Goal: Task Accomplishment & Management: Manage account settings

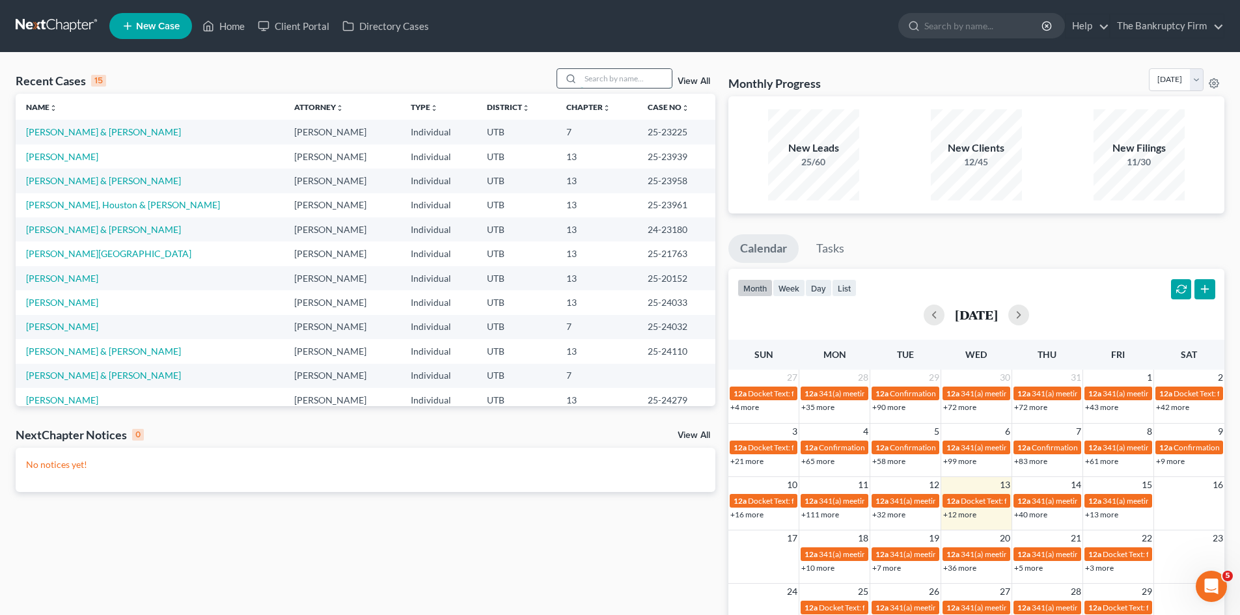
click at [592, 76] on input "search" at bounding box center [626, 78] width 91 height 19
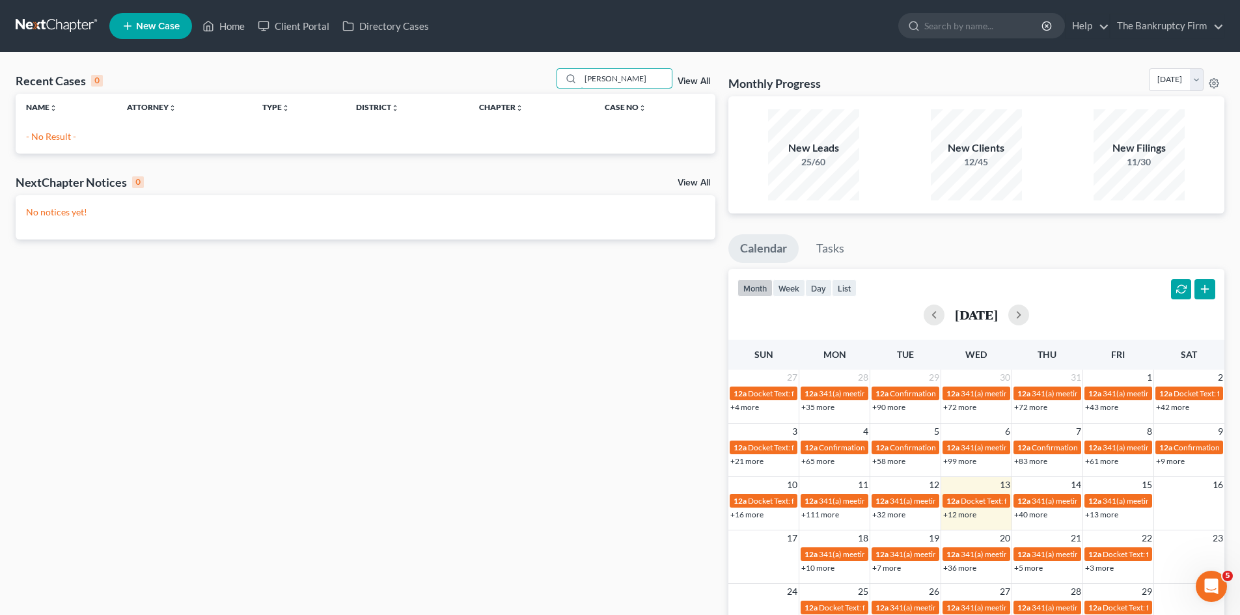
drag, startPoint x: 623, startPoint y: 76, endPoint x: 531, endPoint y: 77, distance: 92.5
click at [531, 77] on div "Recent Cases 0 [PERSON_NAME] View All" at bounding box center [366, 80] width 700 height 25
type input "[PERSON_NAME]"
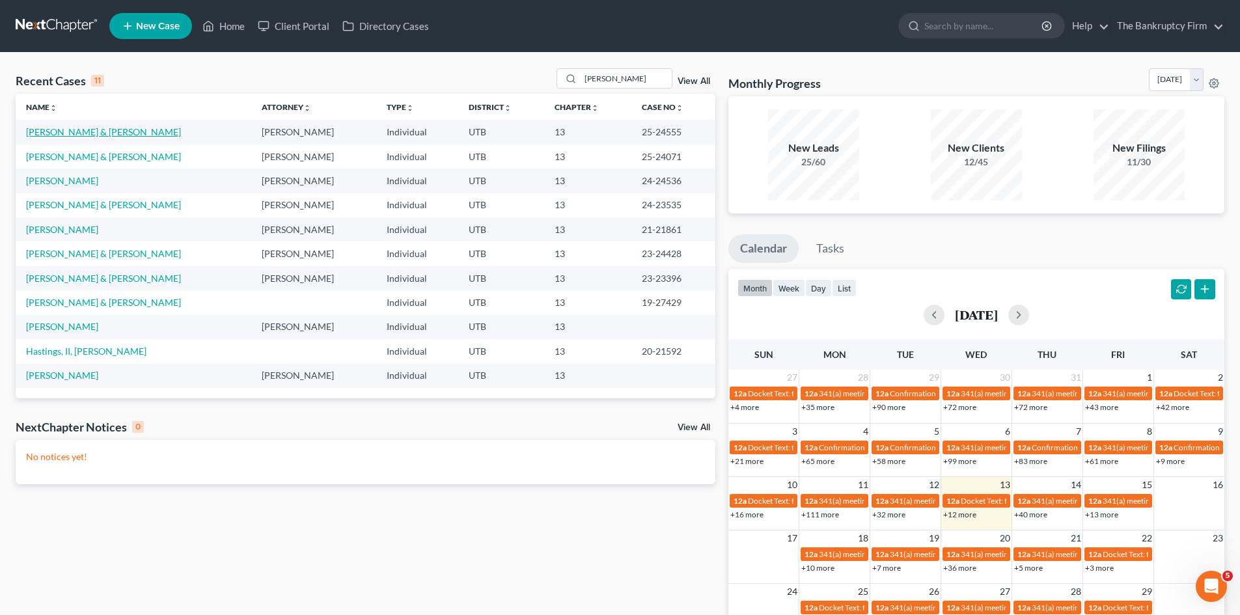
click at [48, 135] on link "[PERSON_NAME] & [PERSON_NAME]" at bounding box center [103, 131] width 155 height 11
select select "3"
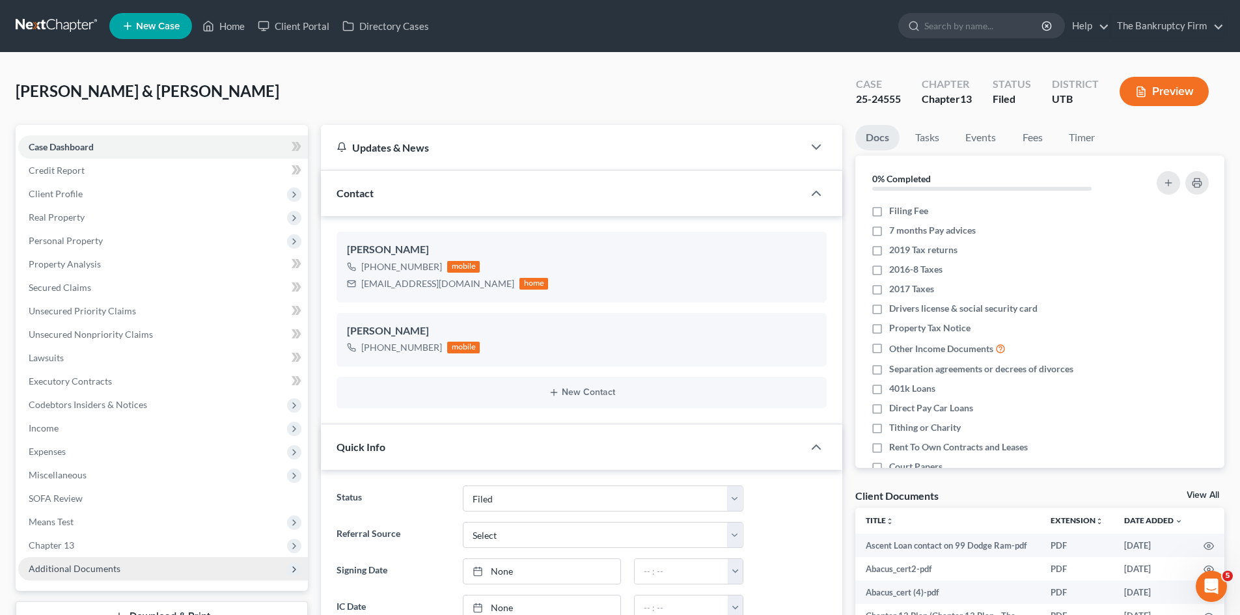
scroll to position [11, 0]
click at [94, 565] on span "Additional Documents" at bounding box center [75, 568] width 92 height 11
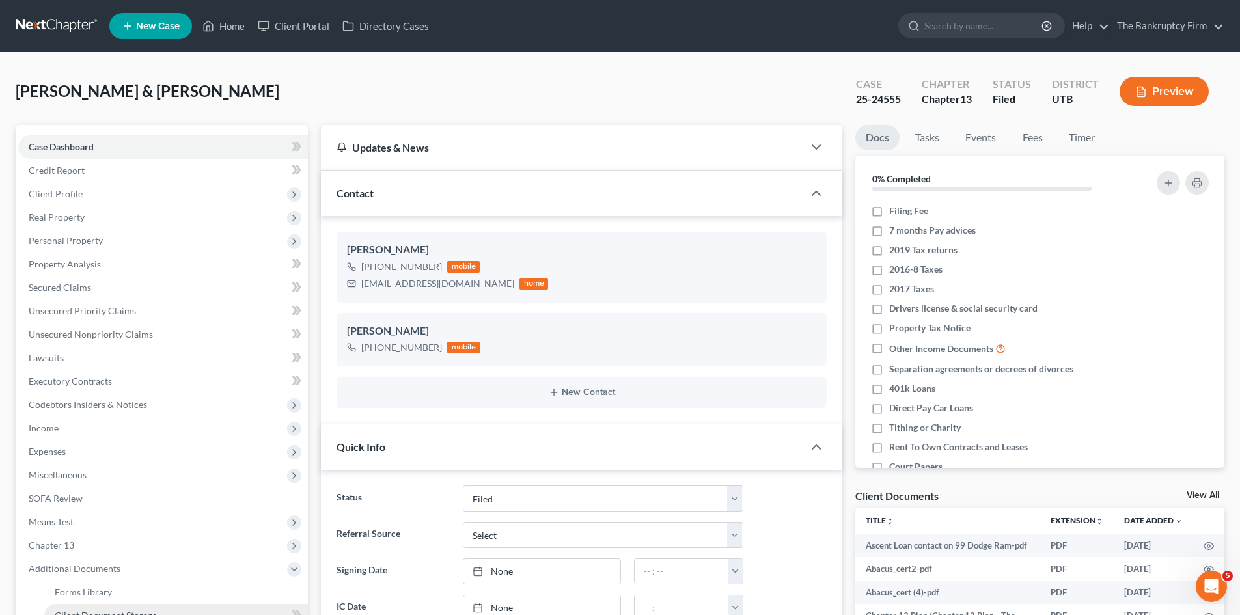
scroll to position [195, 0]
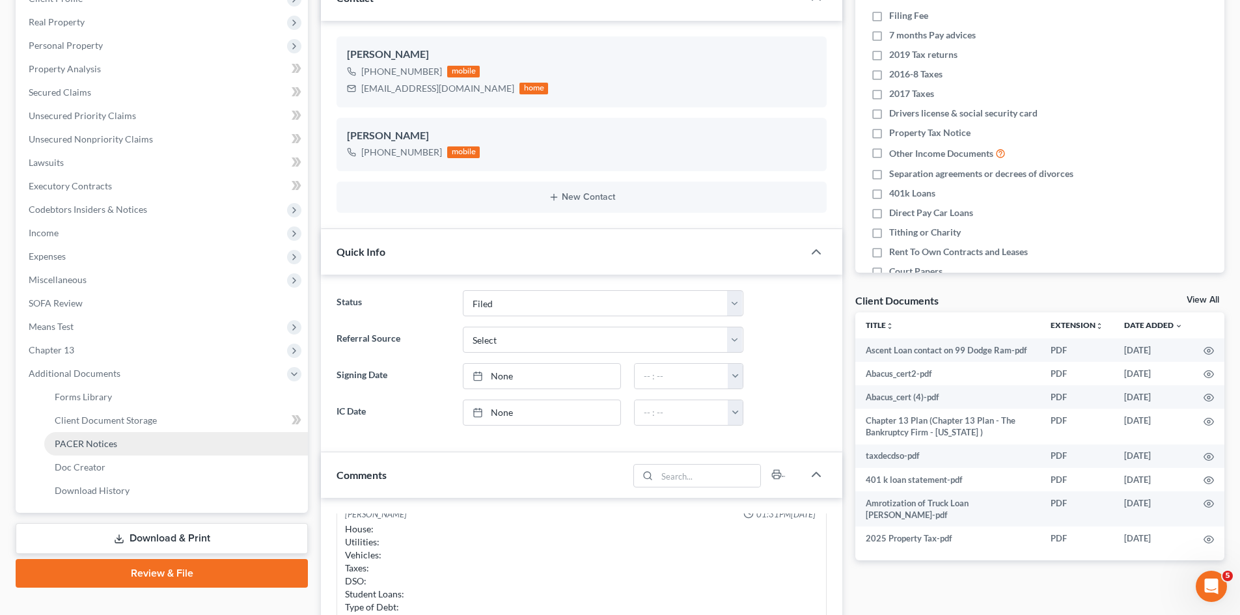
click at [88, 449] on span "PACER Notices" at bounding box center [86, 443] width 62 height 11
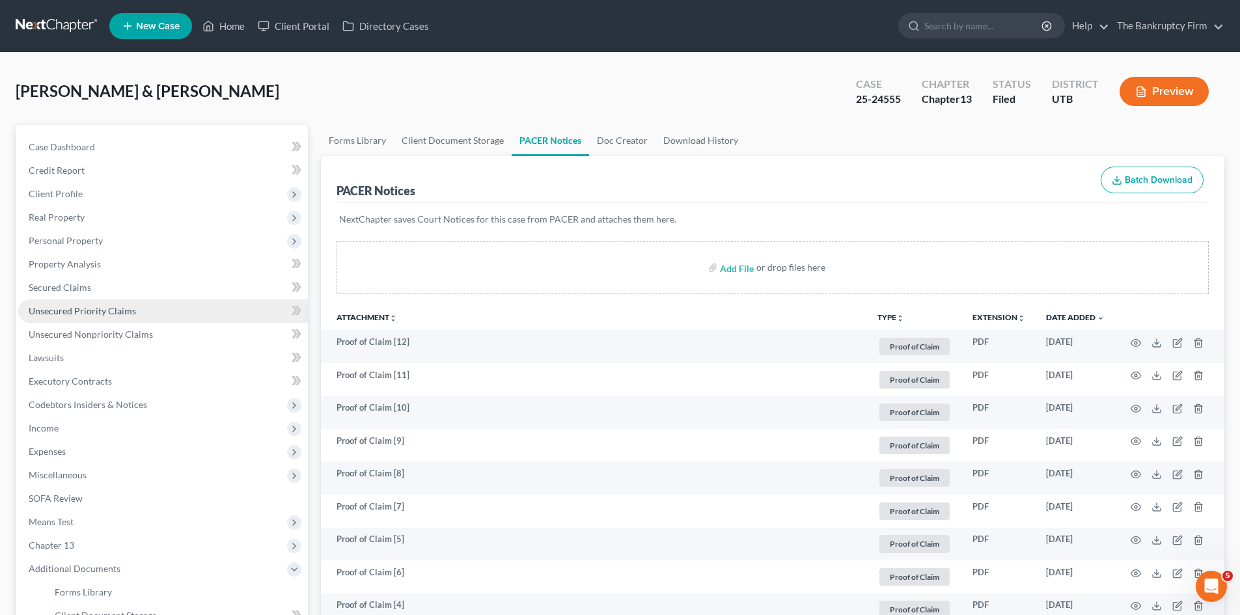
click at [52, 309] on span "Unsecured Priority Claims" at bounding box center [82, 310] width 107 height 11
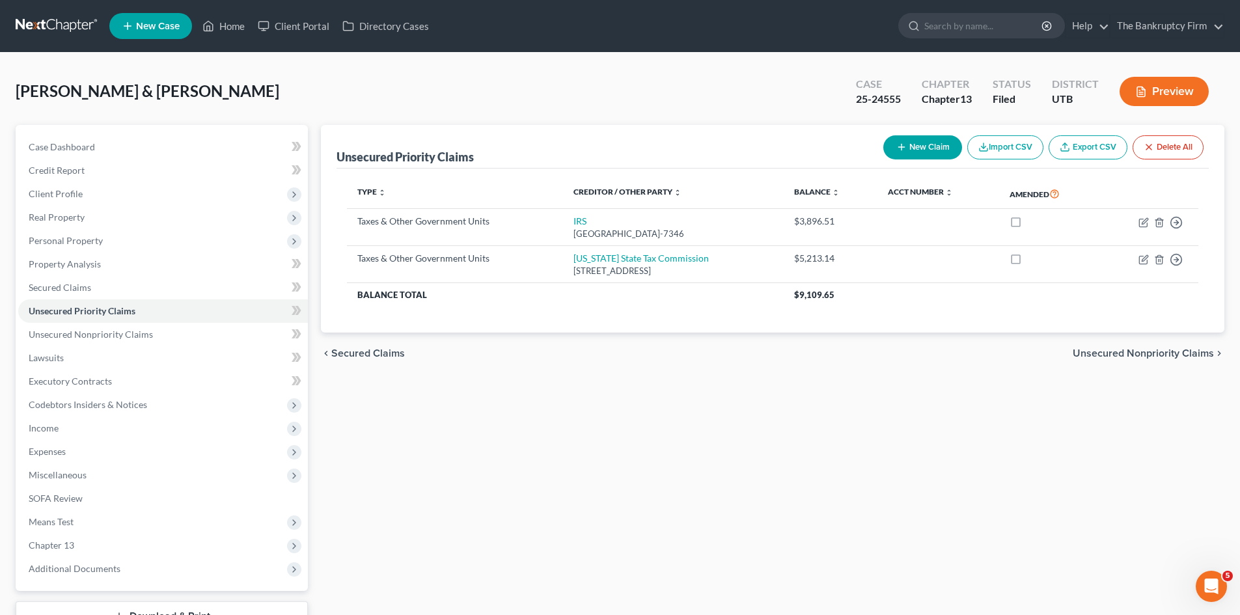
click at [745, 614] on div "Unsecured Priority Claims New Claim Import CSV Export CSV Delete All Type expan…" at bounding box center [772, 395] width 917 height 541
click at [224, 23] on link "Home" at bounding box center [223, 25] width 55 height 23
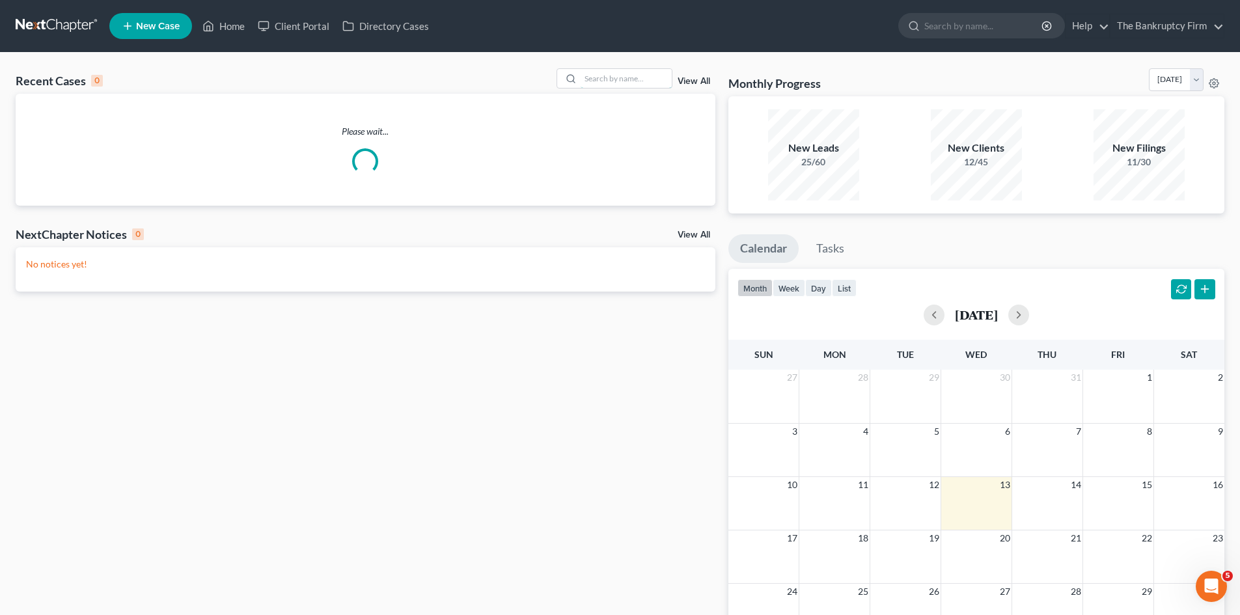
click at [597, 77] on input "search" at bounding box center [626, 78] width 91 height 19
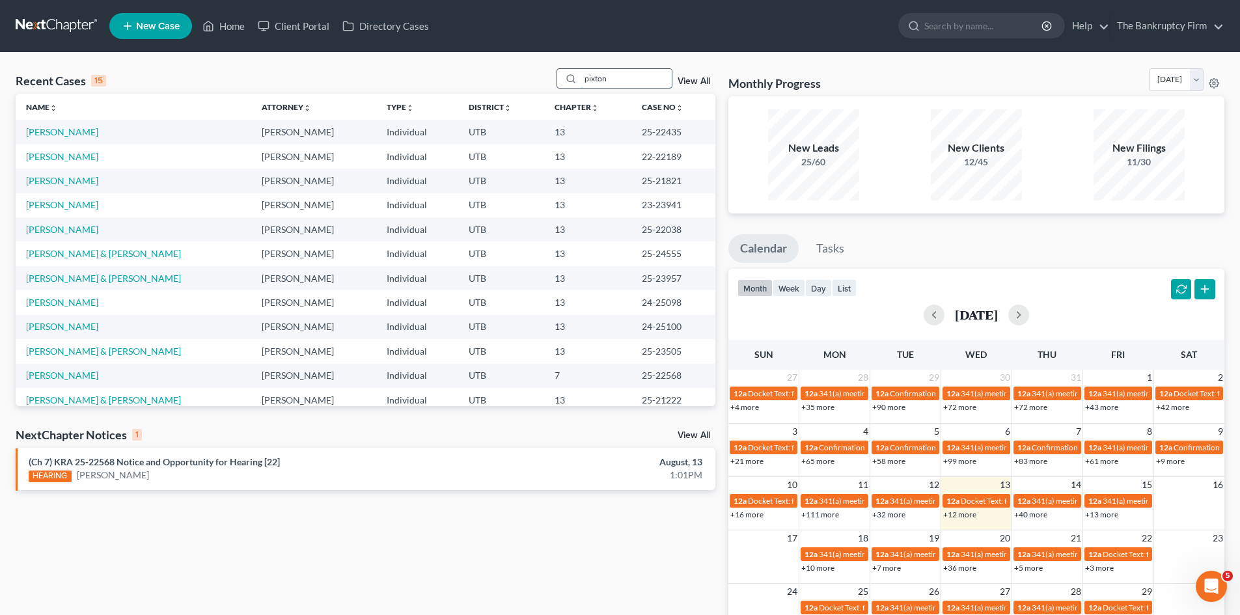
type input "pixton"
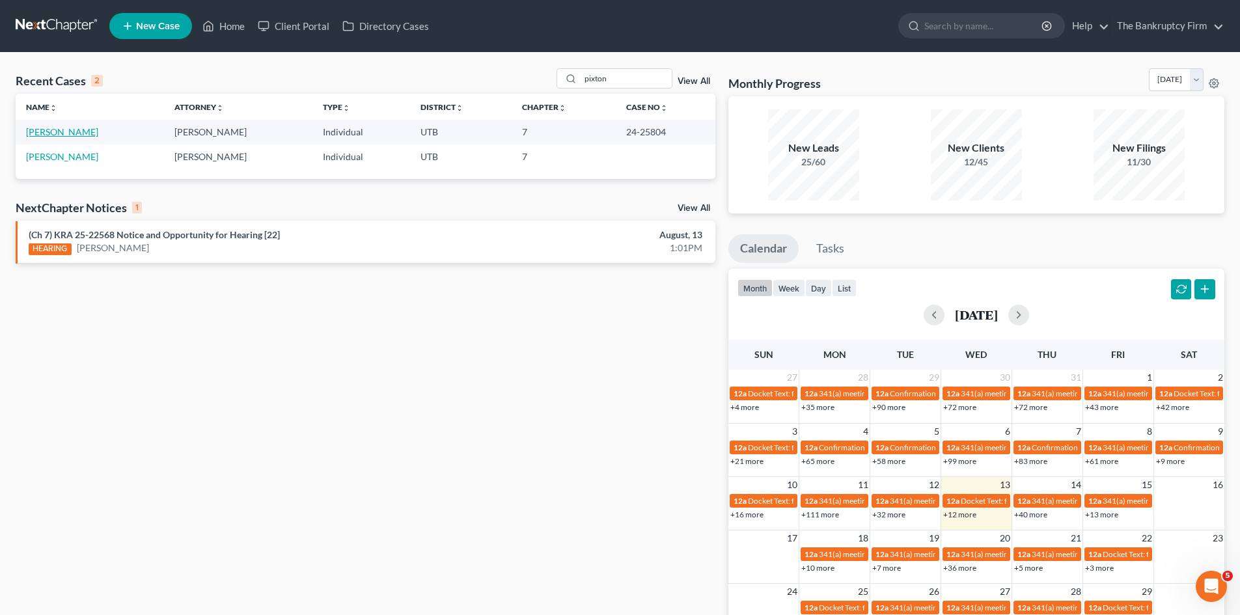
click at [53, 131] on link "[PERSON_NAME]" at bounding box center [62, 131] width 72 height 11
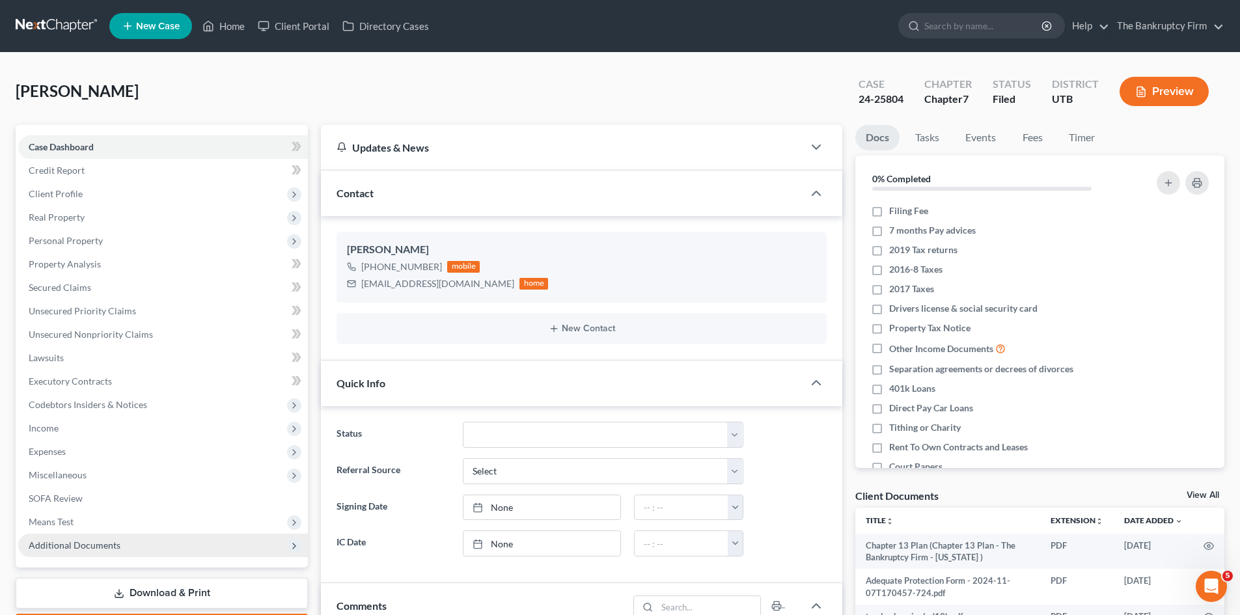
click at [64, 547] on span "Additional Documents" at bounding box center [75, 545] width 92 height 11
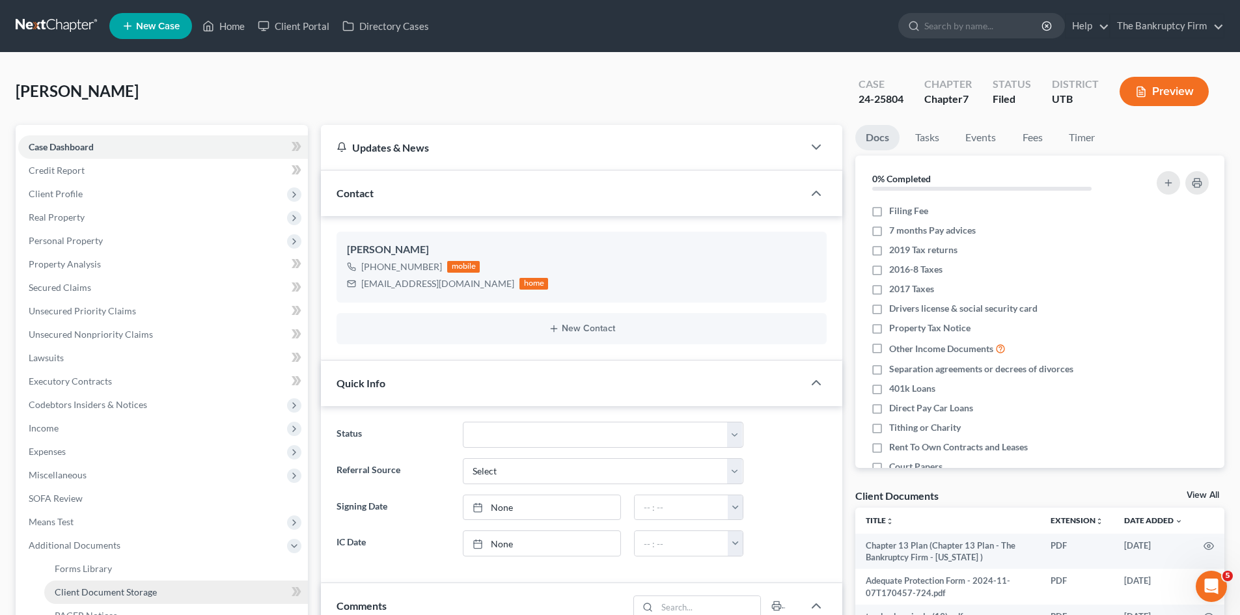
scroll to position [195, 0]
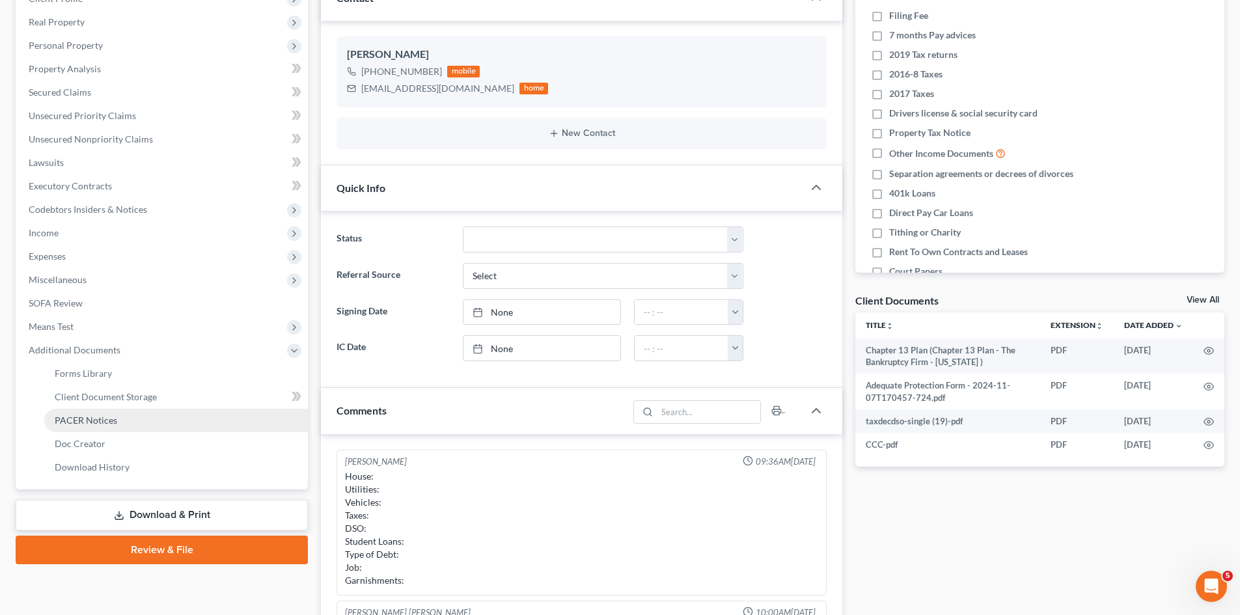
click at [69, 416] on span "PACER Notices" at bounding box center [86, 420] width 62 height 11
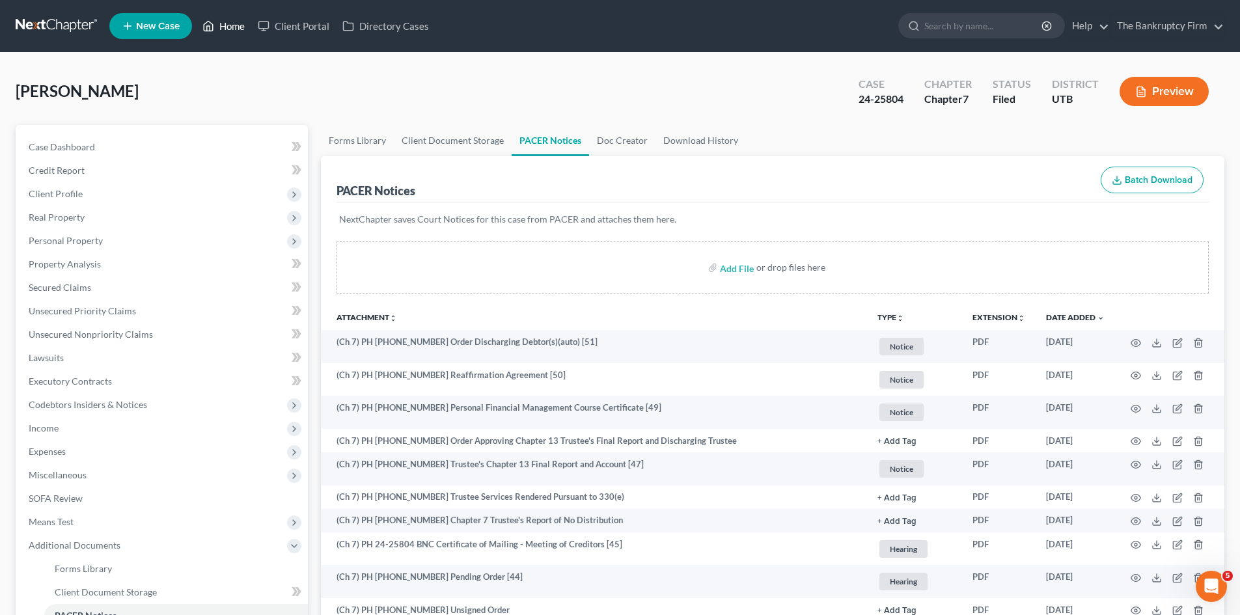
click at [225, 27] on link "Home" at bounding box center [223, 25] width 55 height 23
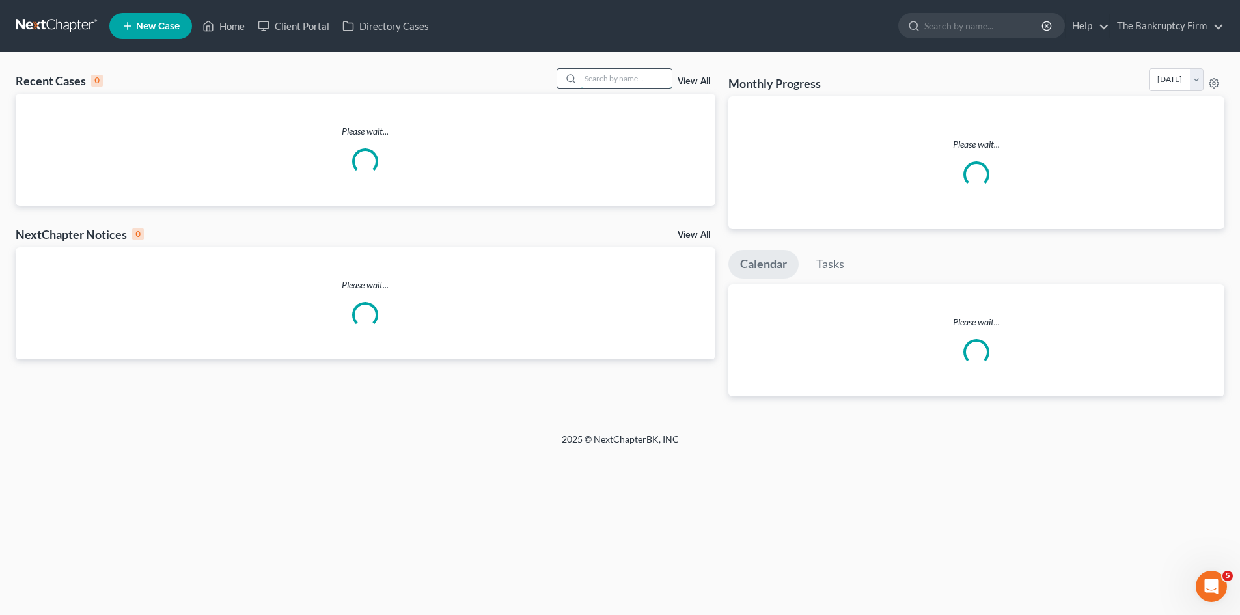
click at [612, 82] on input "search" at bounding box center [626, 78] width 91 height 19
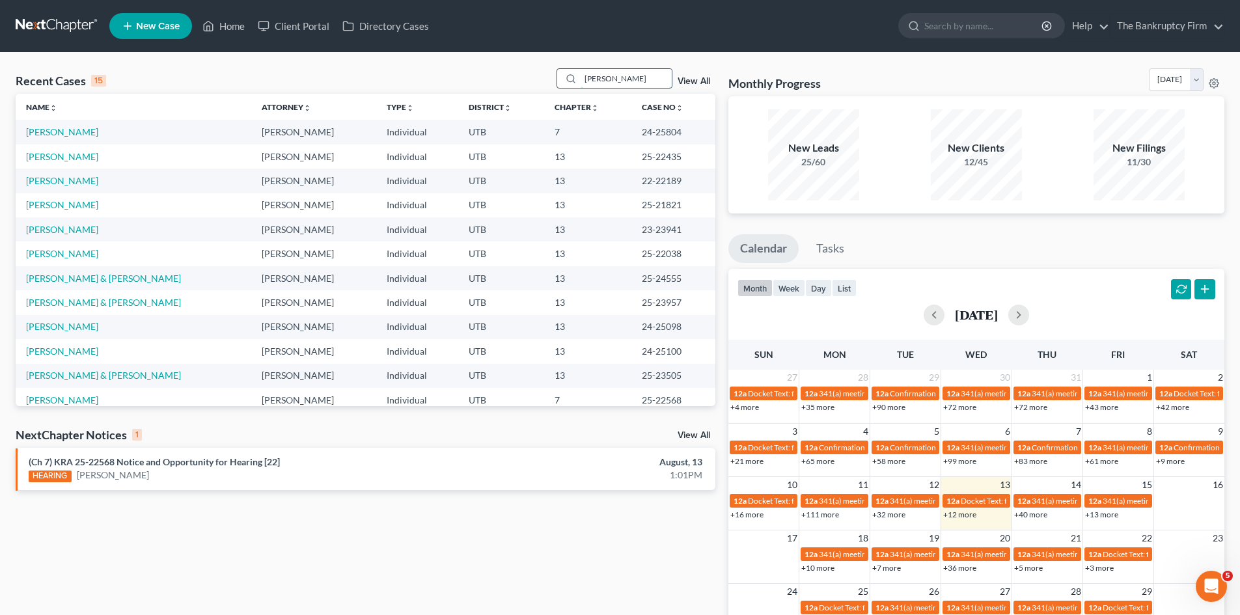
type input "[PERSON_NAME]"
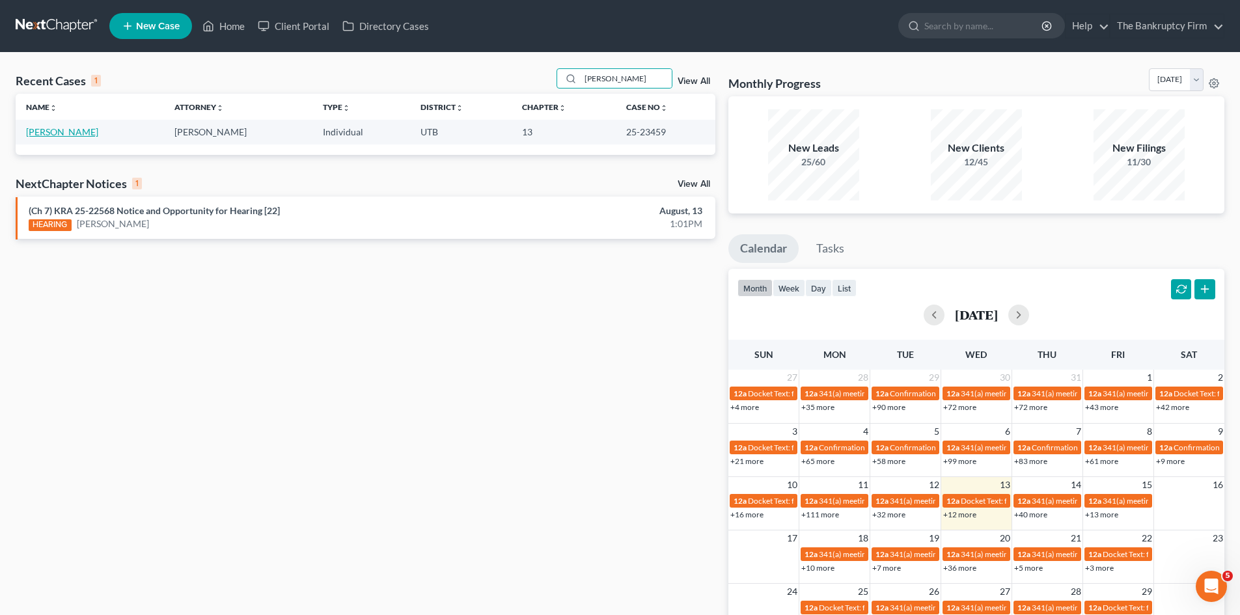
click at [63, 134] on link "[PERSON_NAME]" at bounding box center [62, 131] width 72 height 11
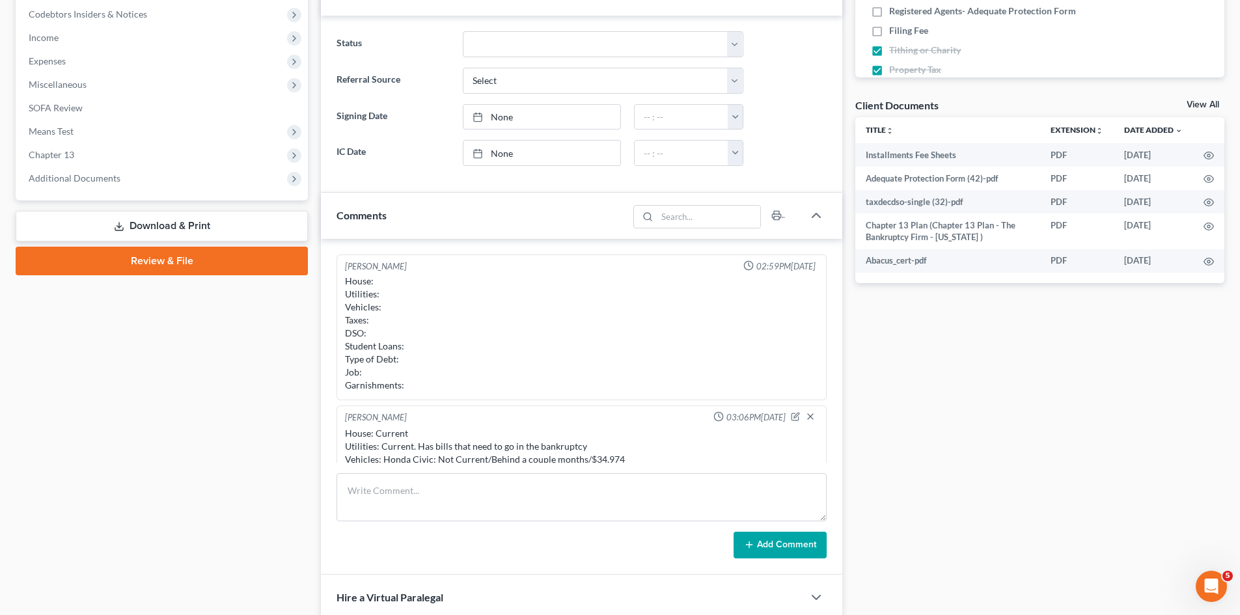
scroll to position [104, 0]
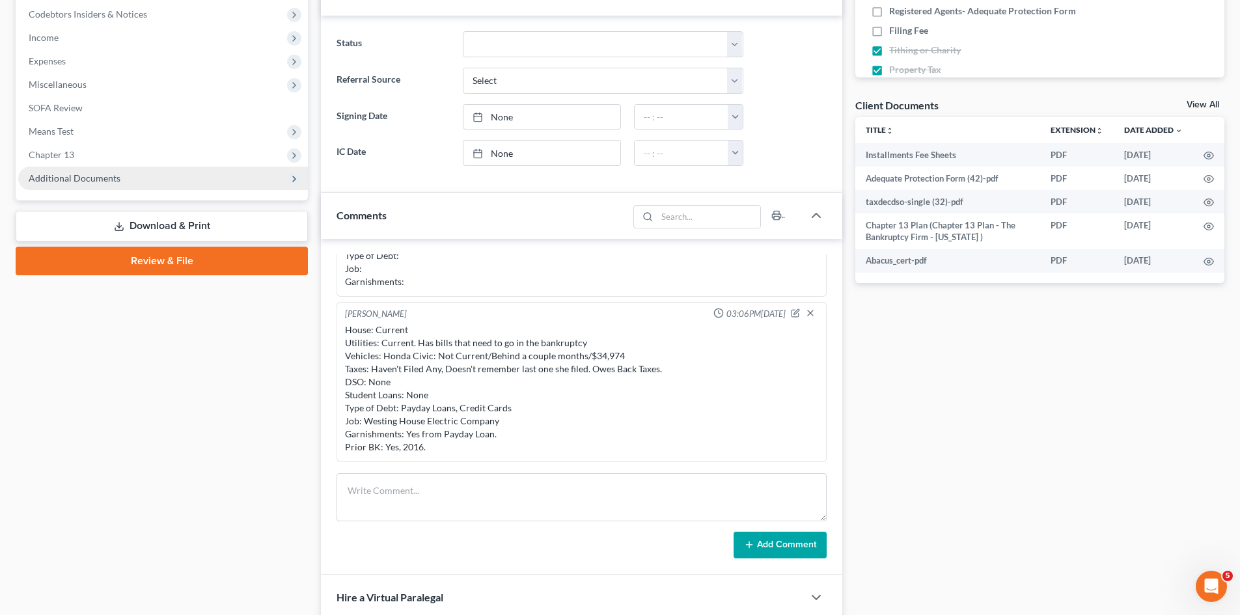
click at [37, 176] on span "Additional Documents" at bounding box center [75, 178] width 92 height 11
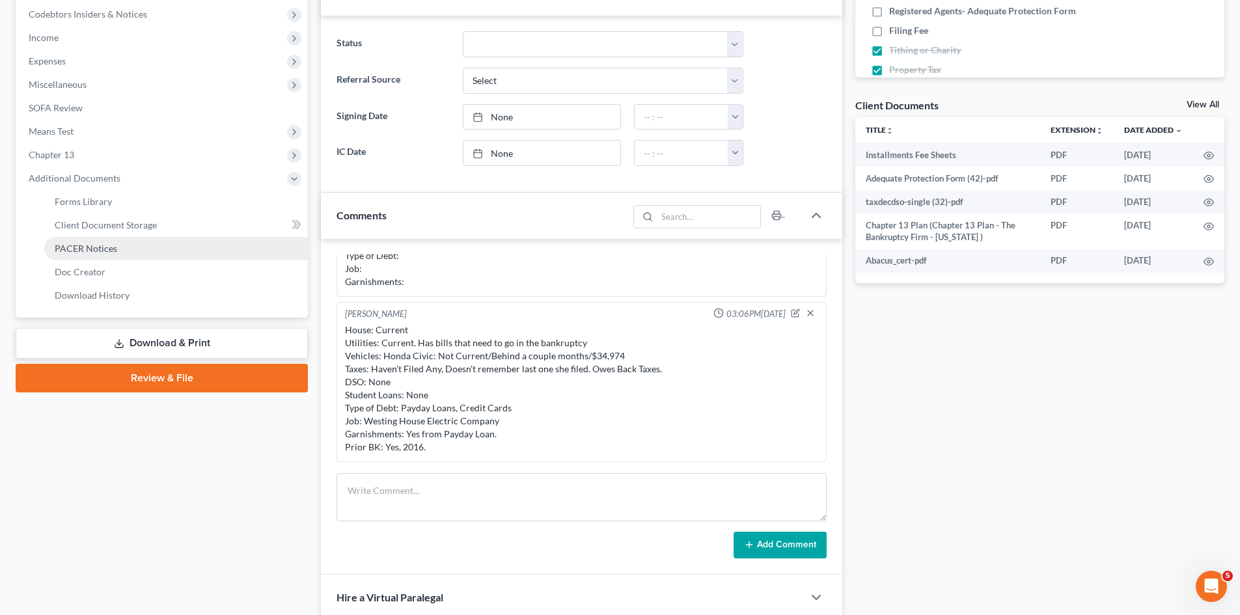
click at [64, 243] on span "PACER Notices" at bounding box center [86, 248] width 62 height 11
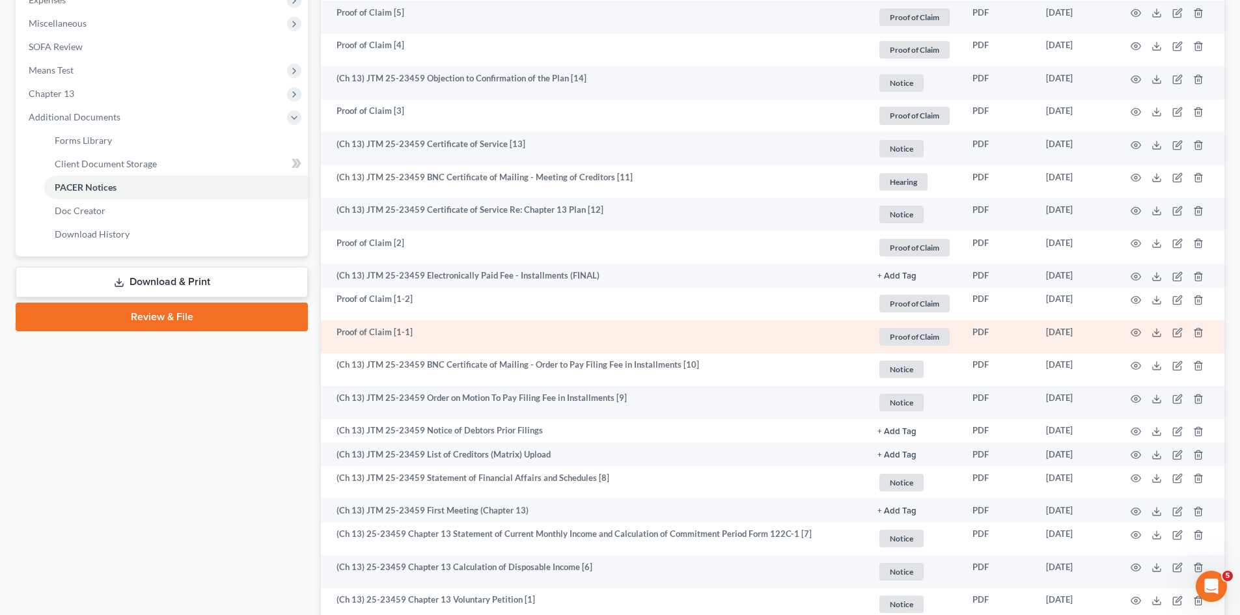
scroll to position [421, 0]
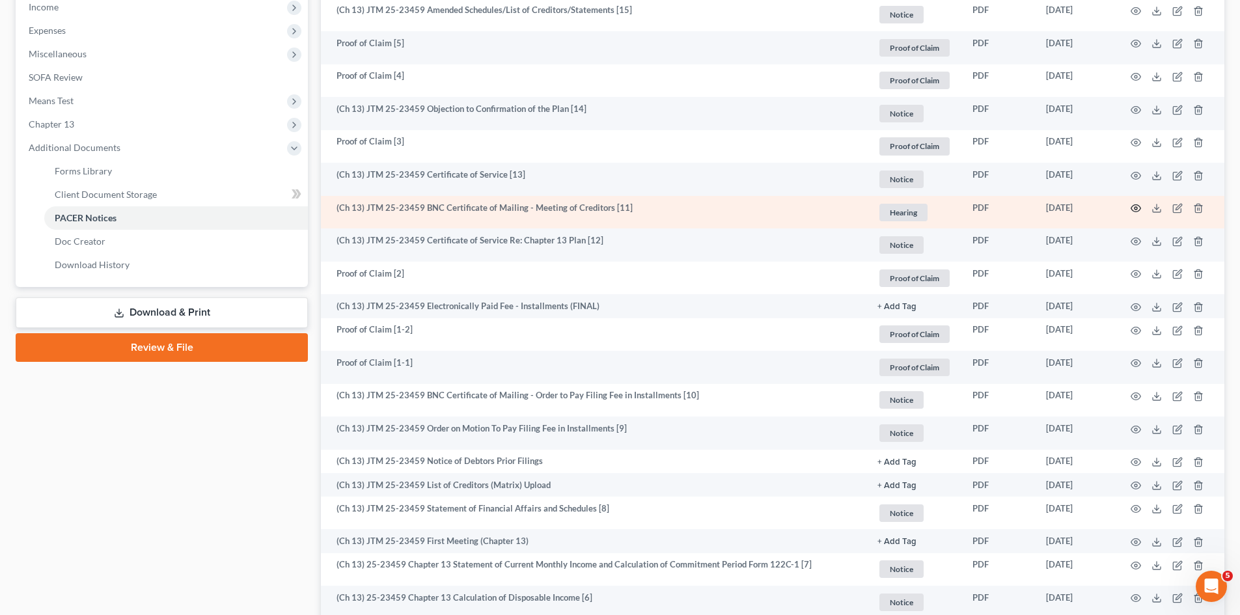
click at [1137, 209] on circle "button" at bounding box center [1136, 208] width 3 height 3
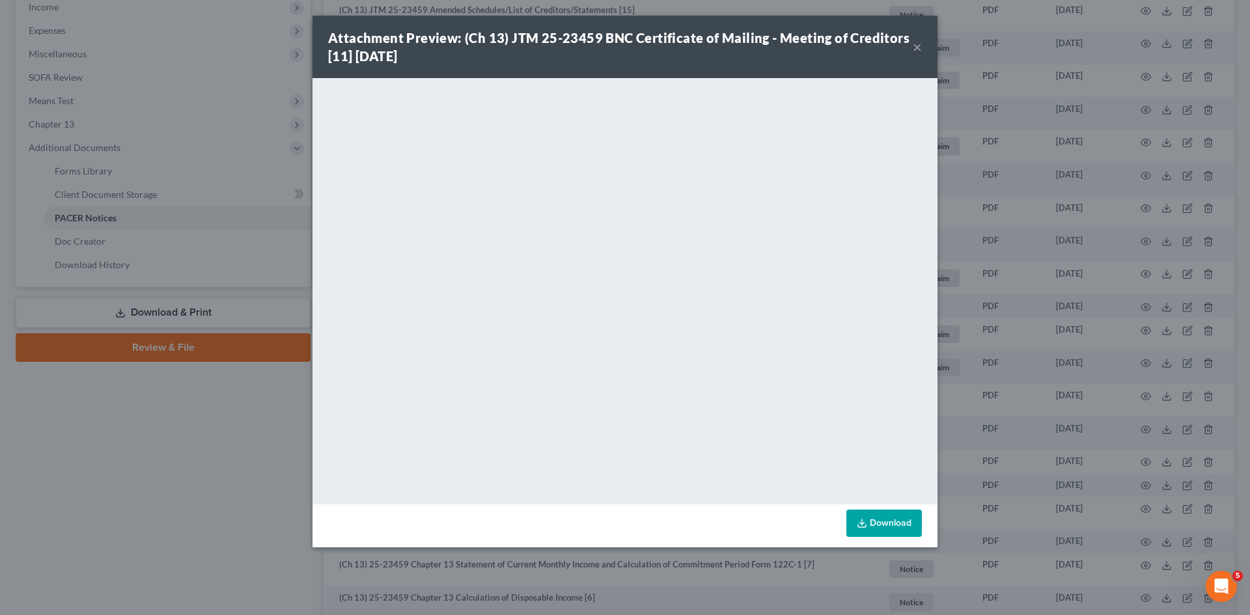
click at [915, 46] on button "×" at bounding box center [917, 47] width 9 height 16
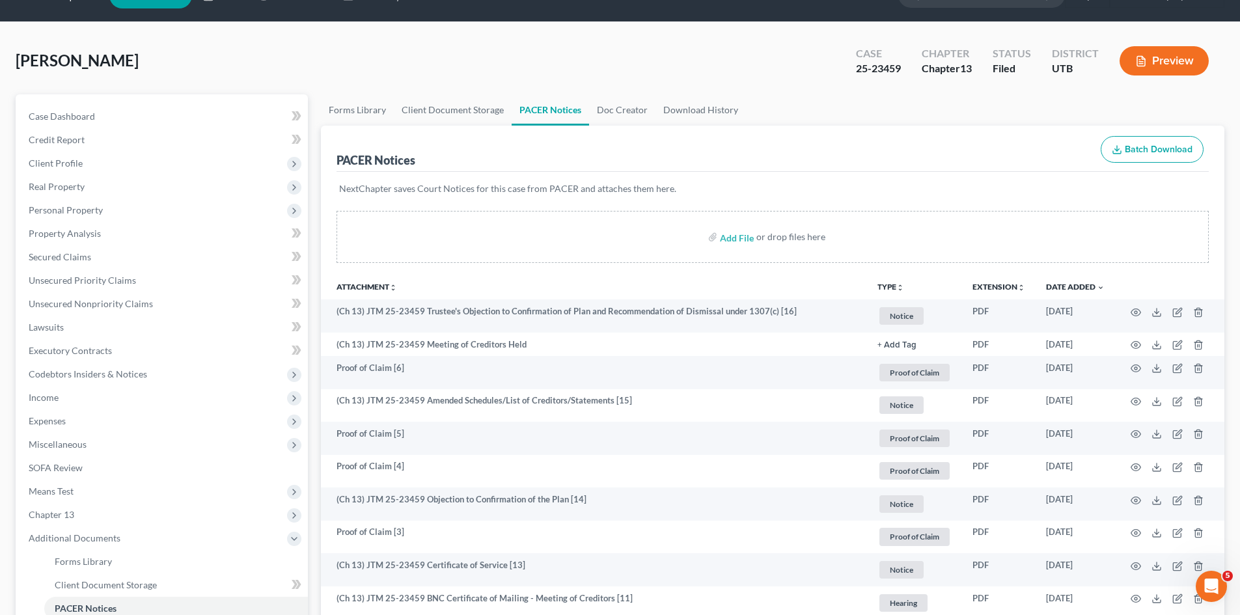
scroll to position [0, 0]
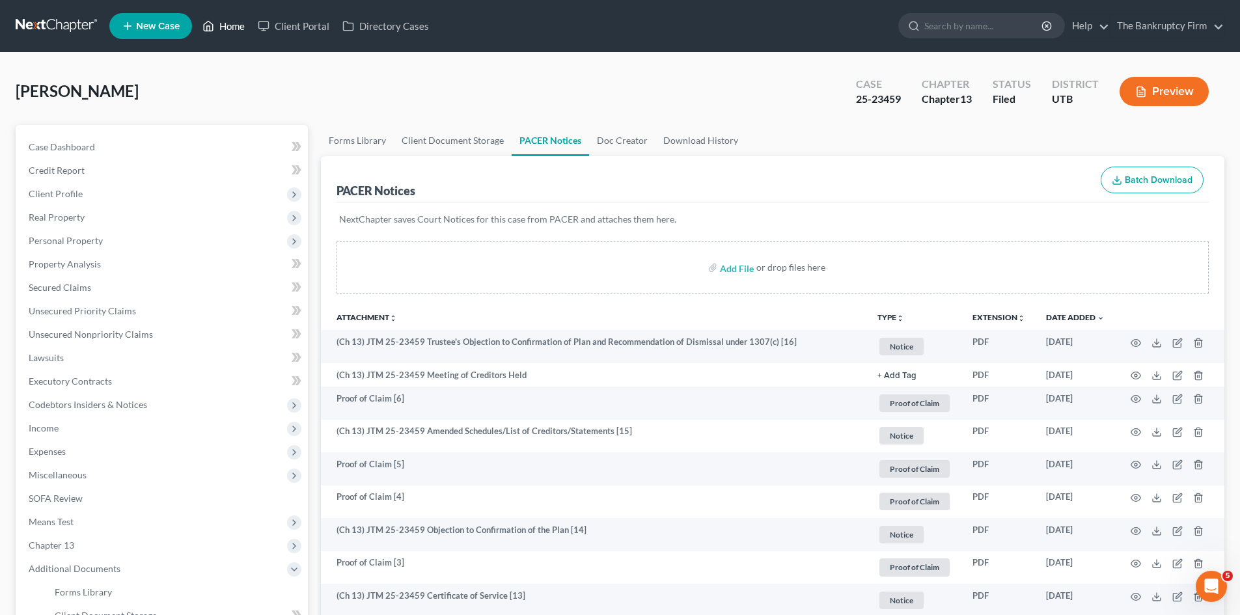
click at [232, 23] on link "Home" at bounding box center [223, 25] width 55 height 23
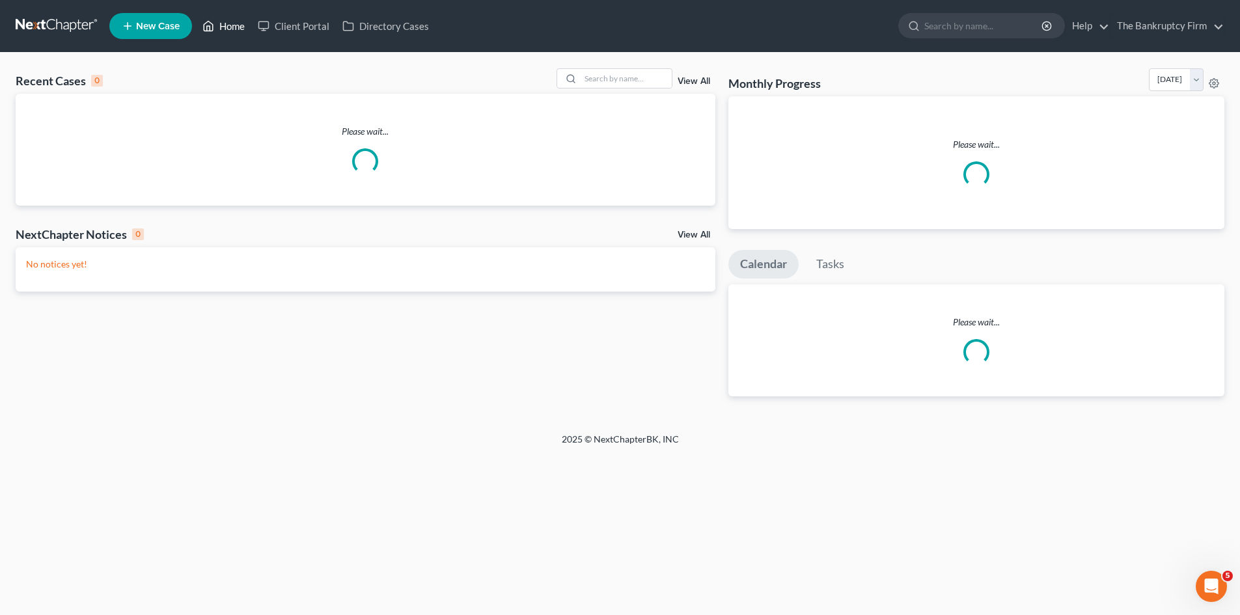
click at [232, 24] on link "Home" at bounding box center [223, 25] width 55 height 23
click at [612, 76] on input "search" at bounding box center [626, 78] width 91 height 19
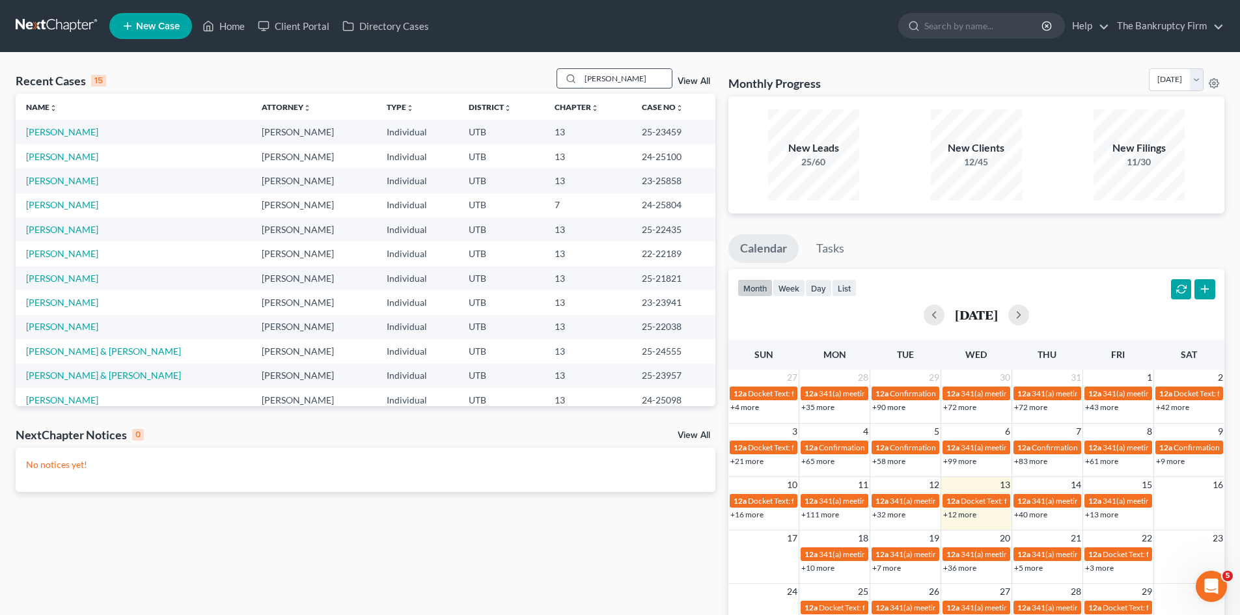
type input "[PERSON_NAME]"
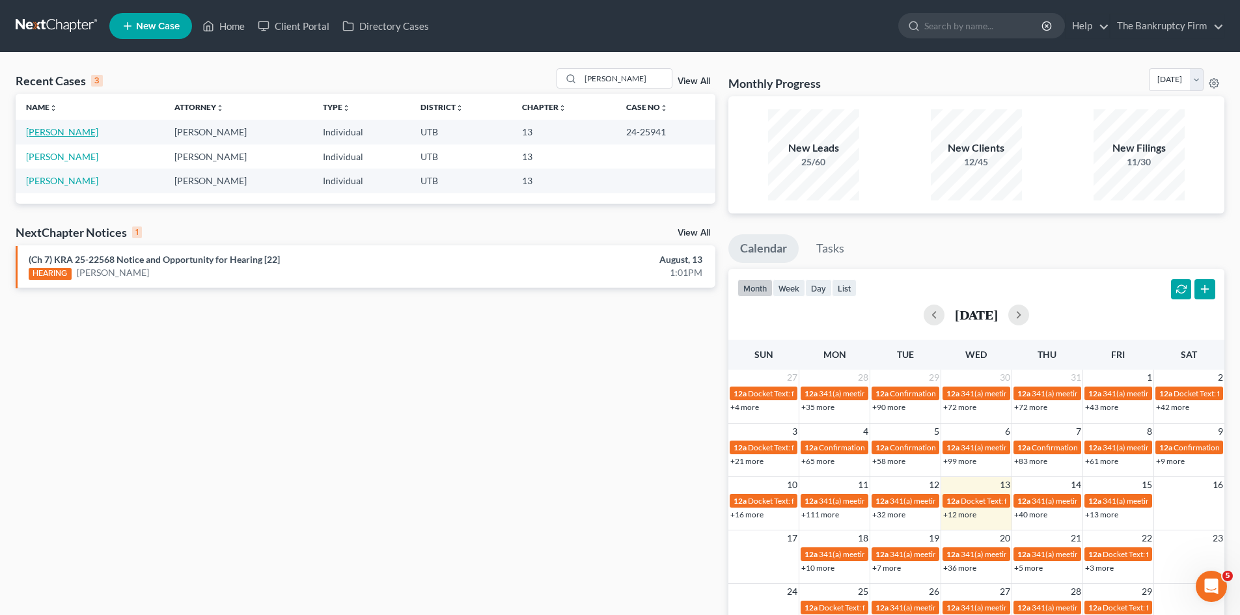
click at [48, 134] on link "[PERSON_NAME]" at bounding box center [62, 131] width 72 height 11
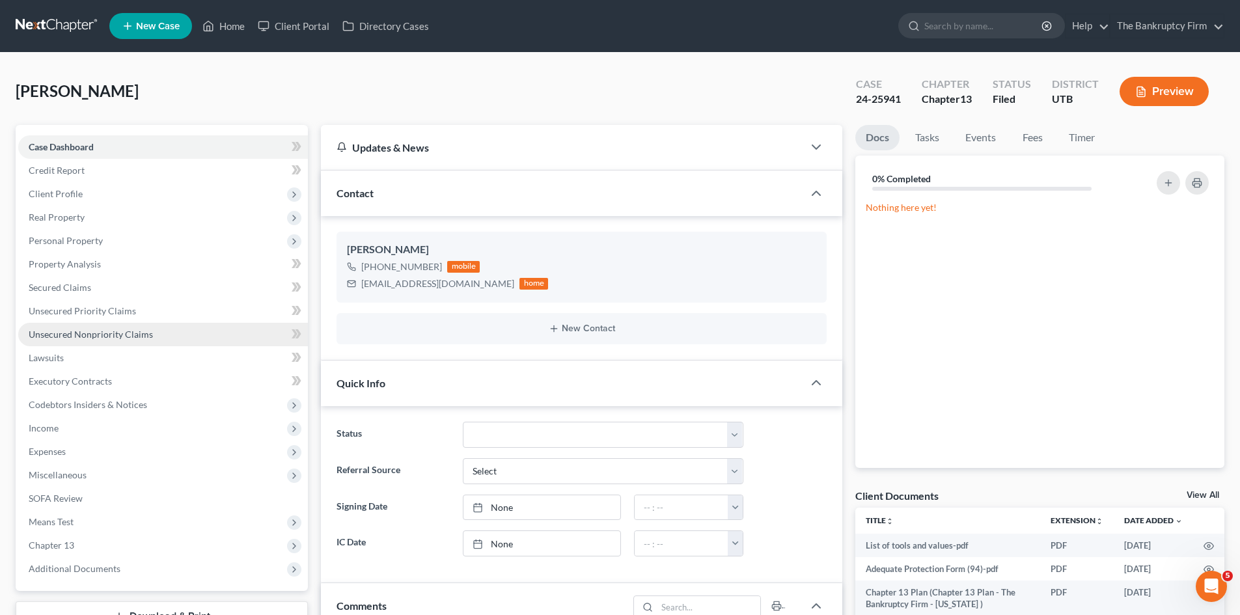
scroll to position [104, 0]
click at [55, 284] on span "Secured Claims" at bounding box center [60, 287] width 62 height 11
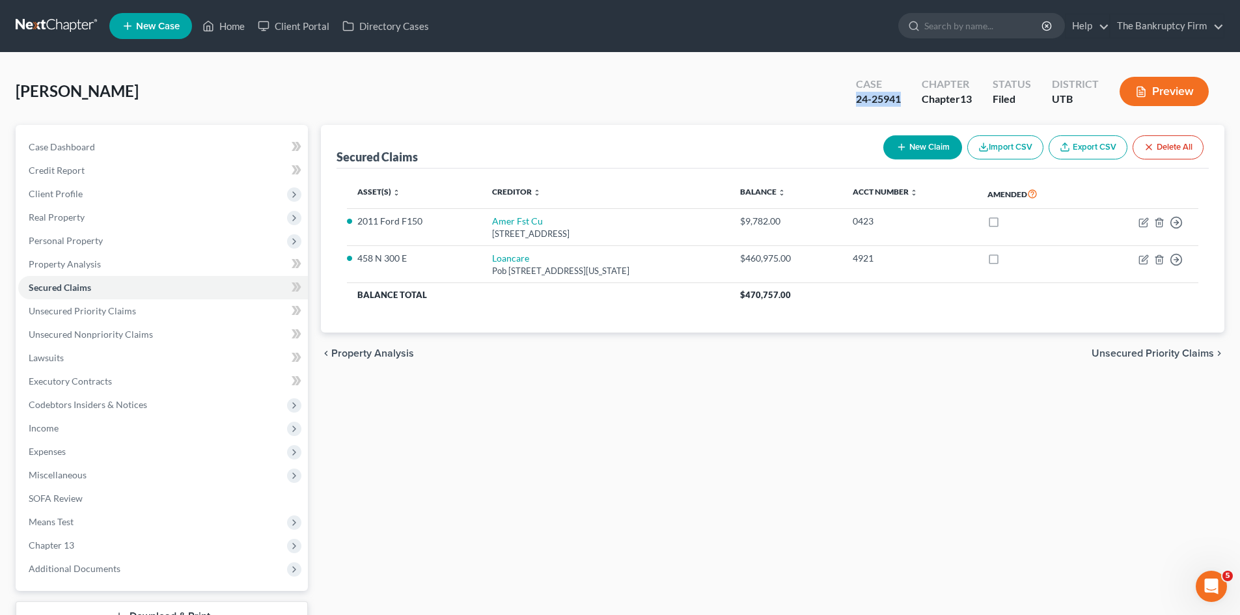
drag, startPoint x: 904, startPoint y: 100, endPoint x: 855, endPoint y: 104, distance: 49.0
click at [855, 104] on div "Case 24-25941" at bounding box center [879, 93] width 66 height 38
copy div "24-25941"
click at [68, 566] on span "Additional Documents" at bounding box center [75, 568] width 92 height 11
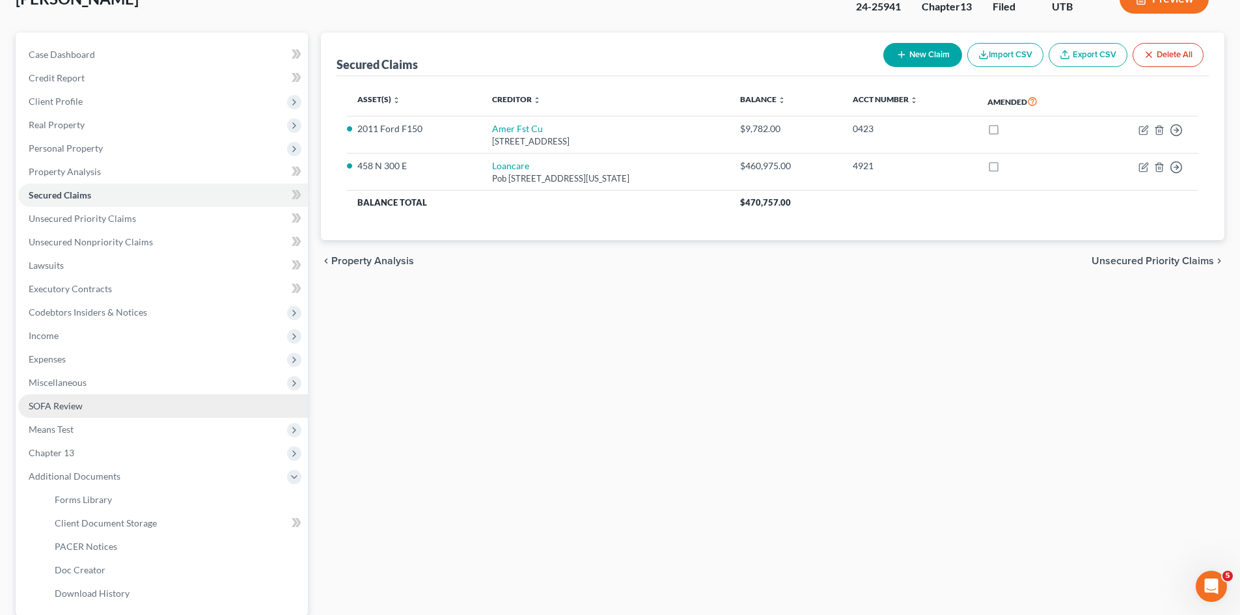
scroll to position [130, 0]
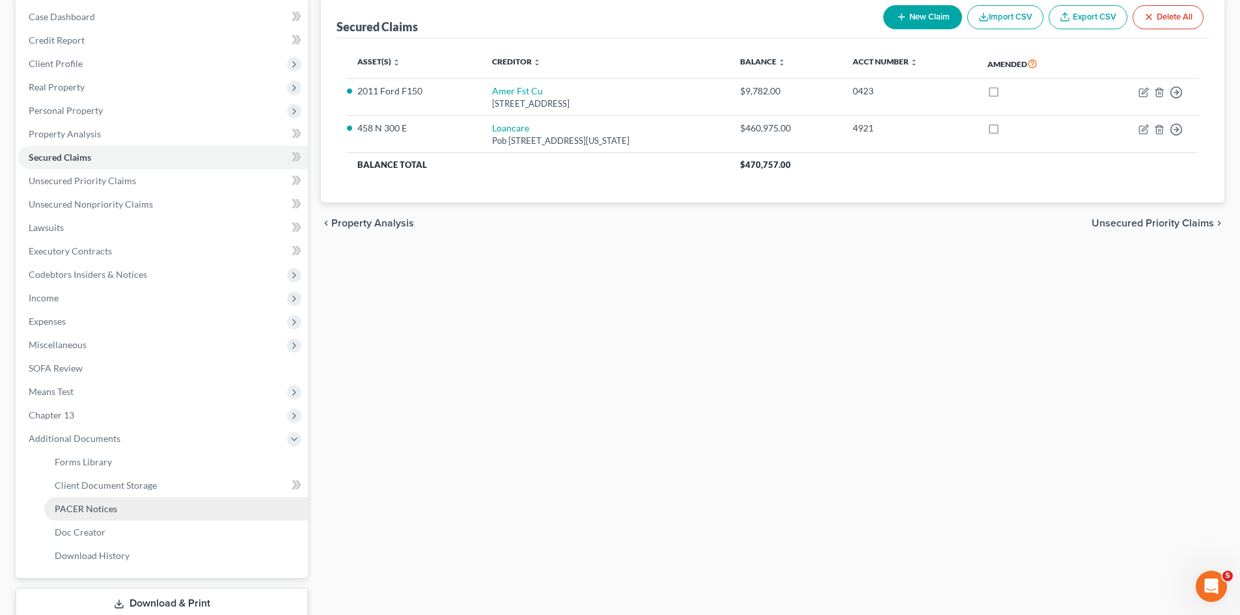
click at [91, 506] on span "PACER Notices" at bounding box center [86, 508] width 62 height 11
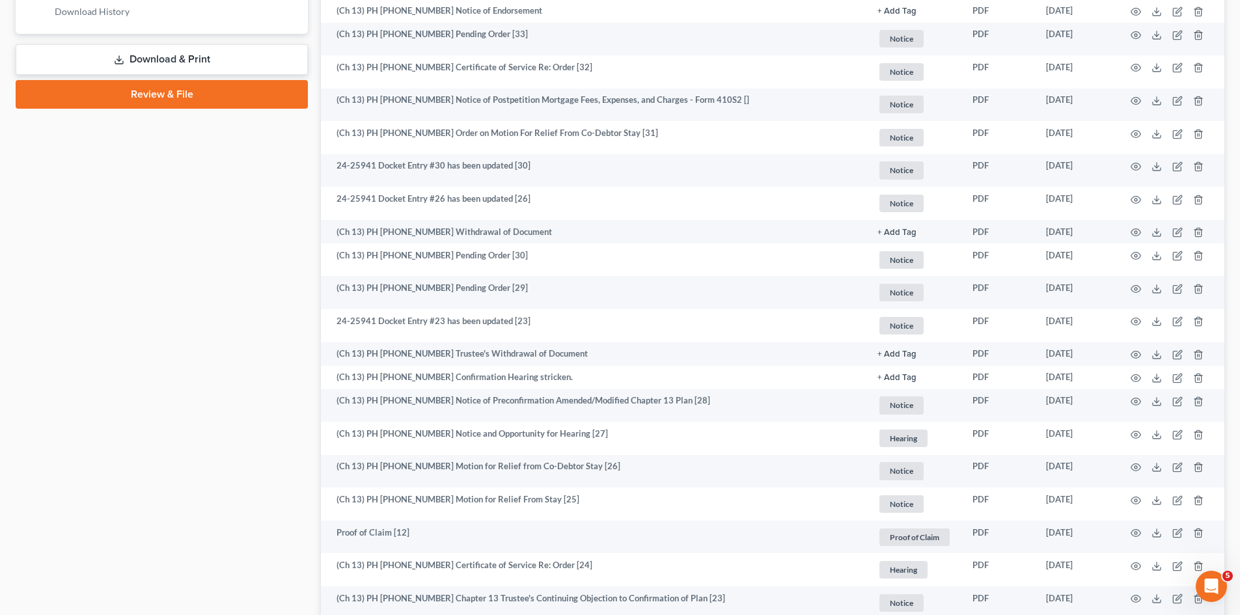
scroll to position [651, 0]
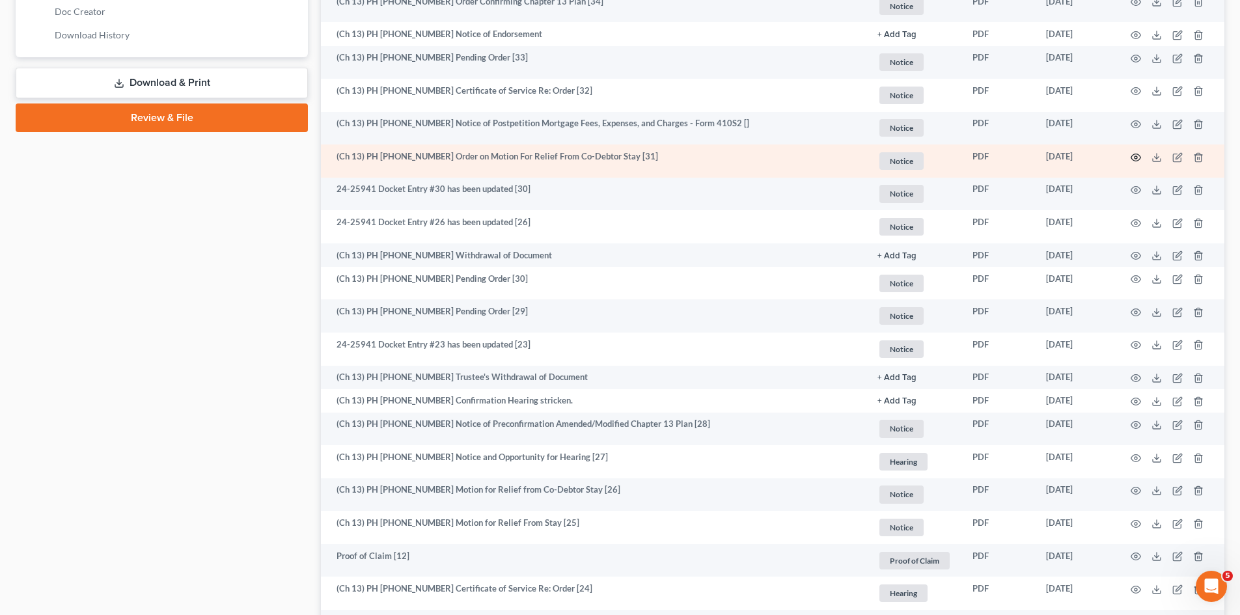
click at [1135, 154] on icon "button" at bounding box center [1136, 157] width 10 height 7
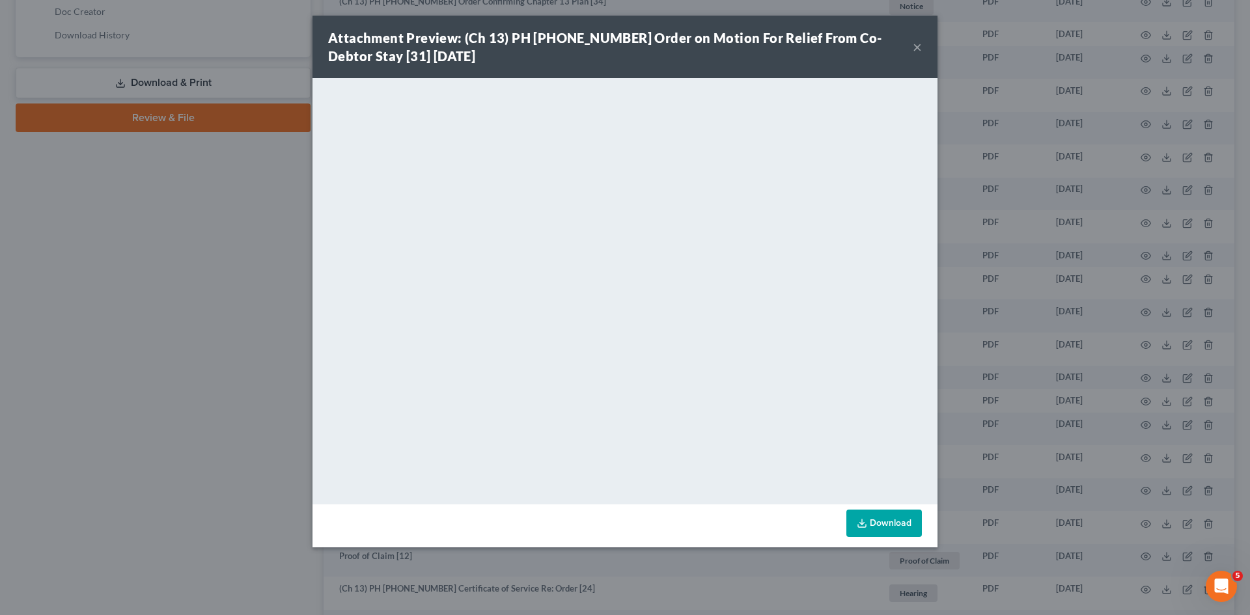
click at [915, 47] on button "×" at bounding box center [917, 47] width 9 height 16
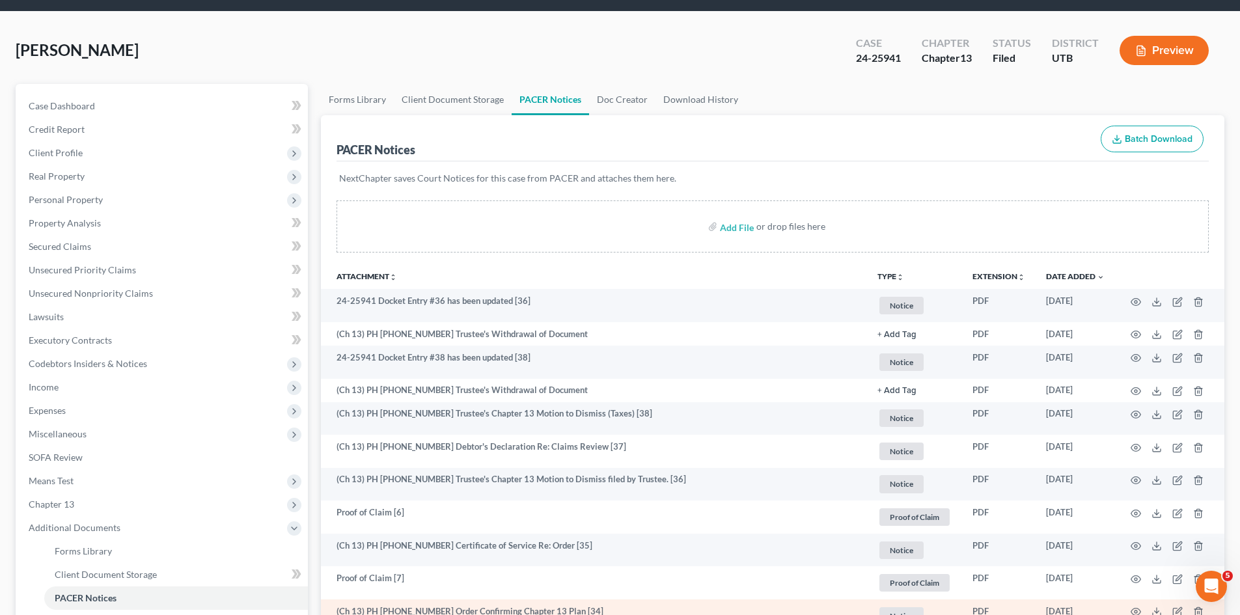
scroll to position [0, 0]
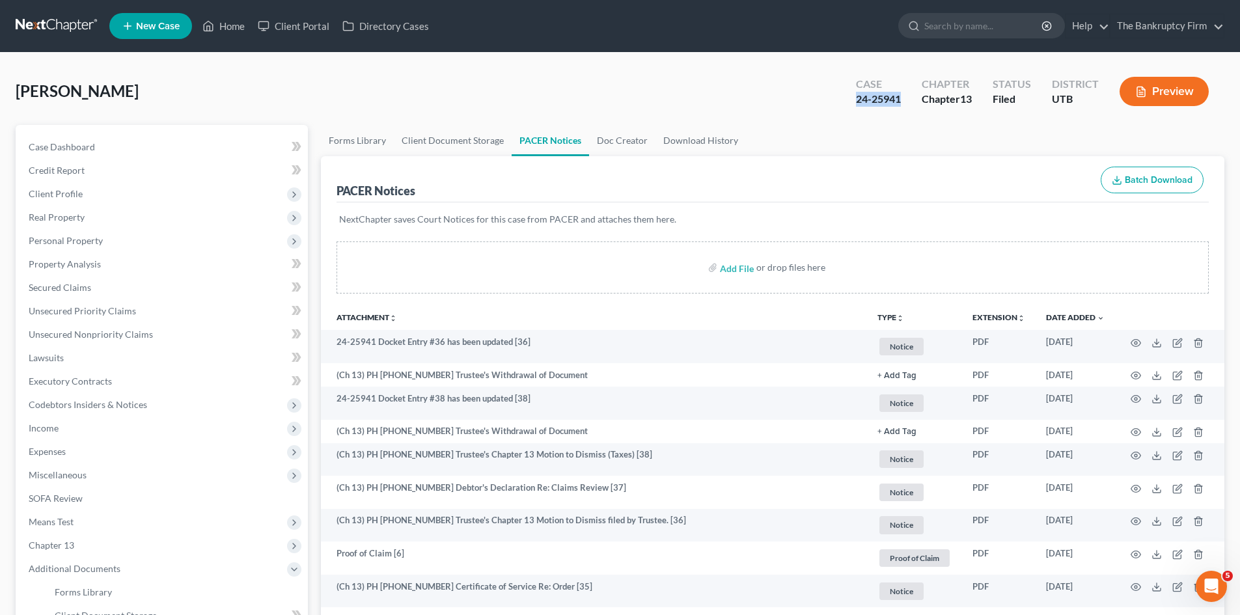
drag, startPoint x: 855, startPoint y: 100, endPoint x: 900, endPoint y: 100, distance: 44.9
click at [900, 100] on div "24-25941" at bounding box center [878, 99] width 45 height 15
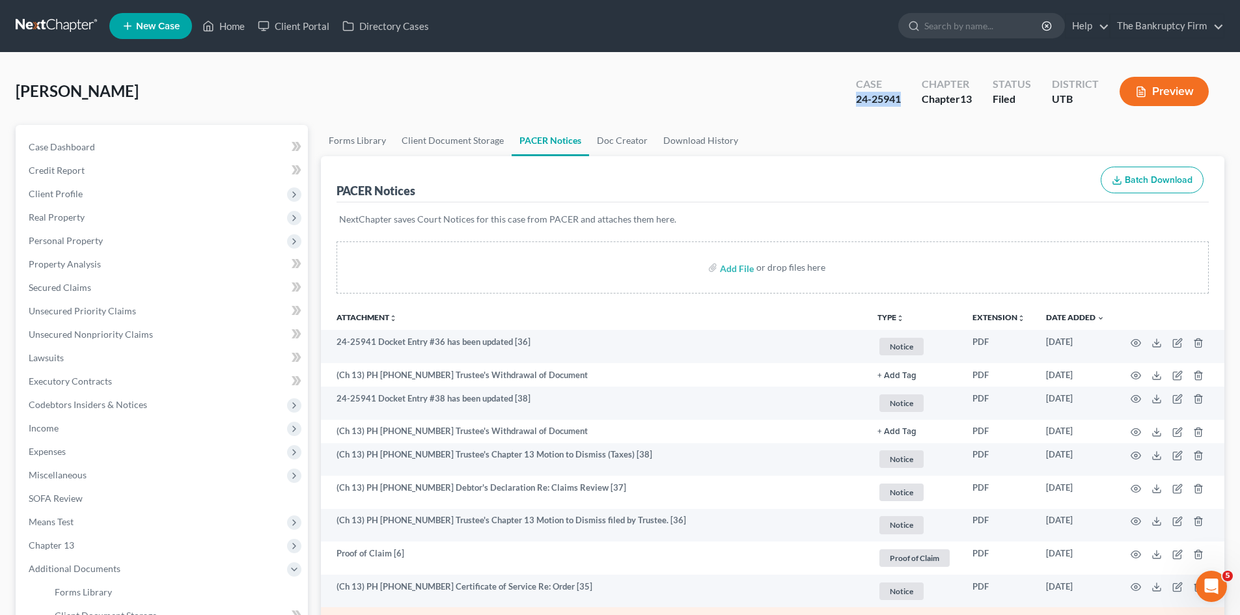
copy div "24-25941"
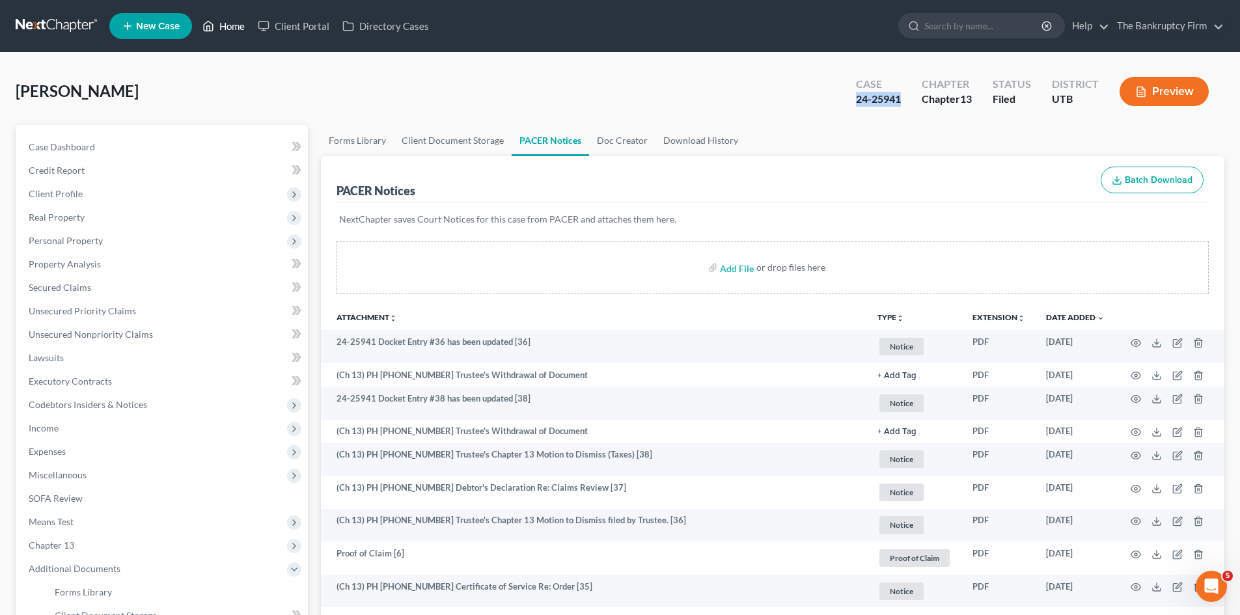
click at [230, 22] on link "Home" at bounding box center [223, 25] width 55 height 23
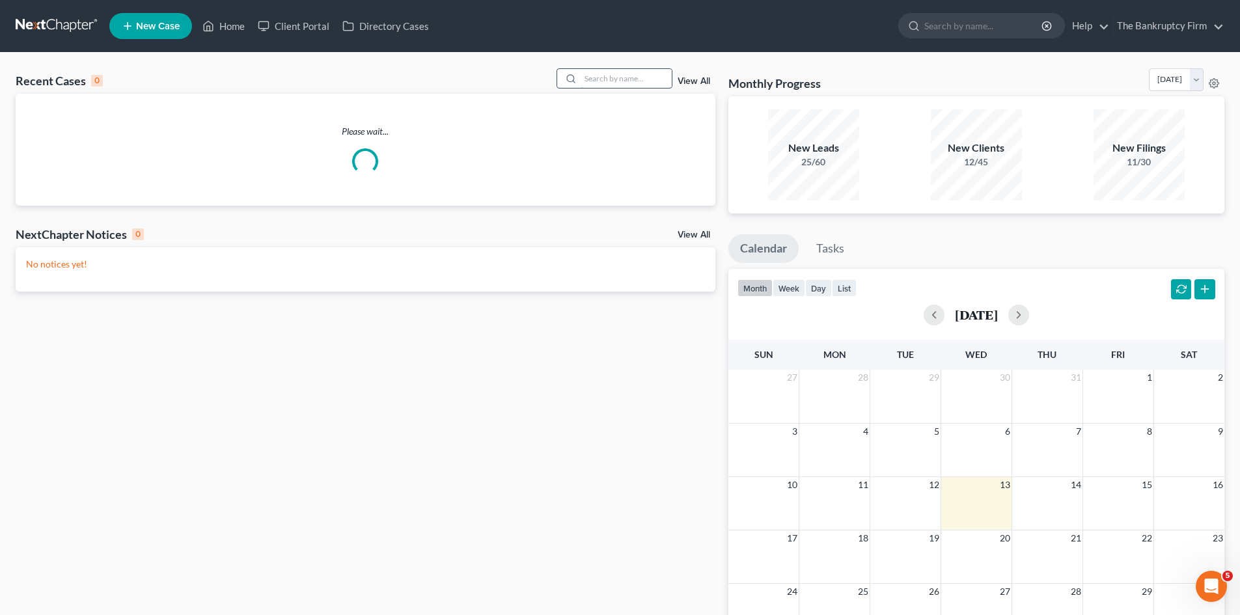
click at [600, 74] on input "search" at bounding box center [626, 78] width 91 height 19
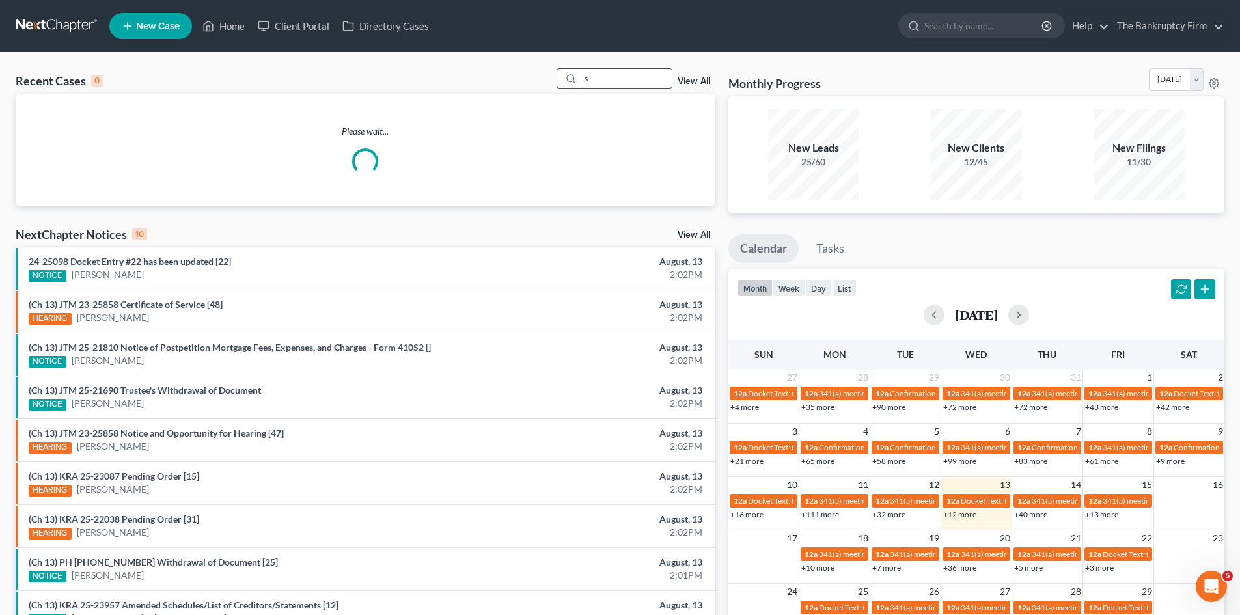
click at [600, 74] on input "s" at bounding box center [626, 78] width 91 height 19
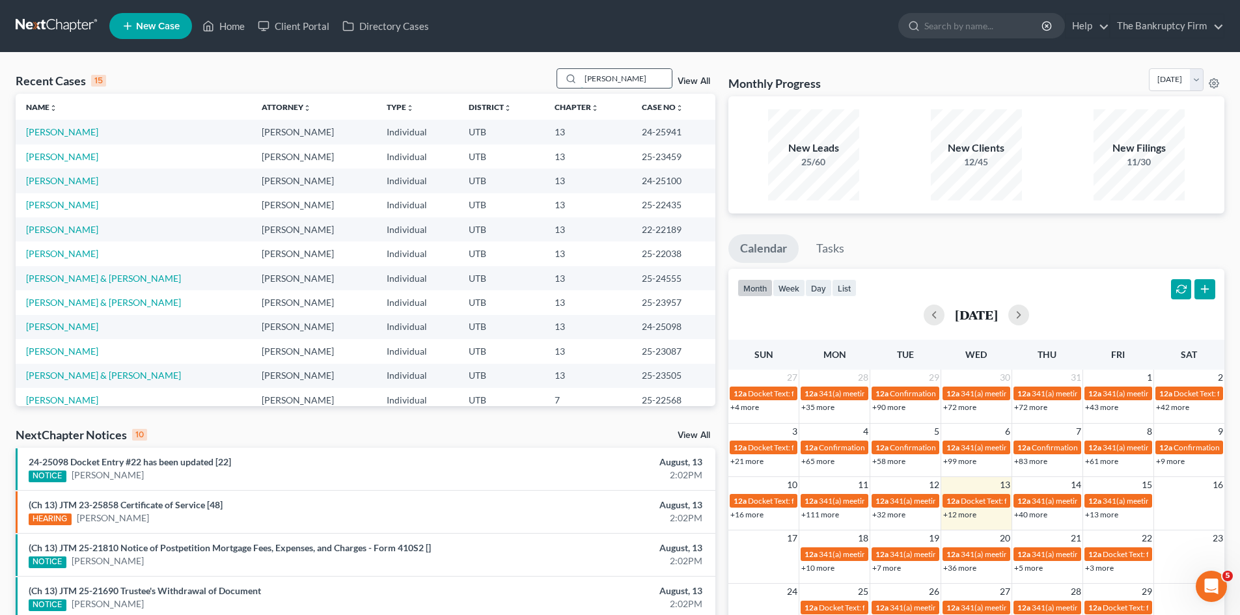
type input "[PERSON_NAME]"
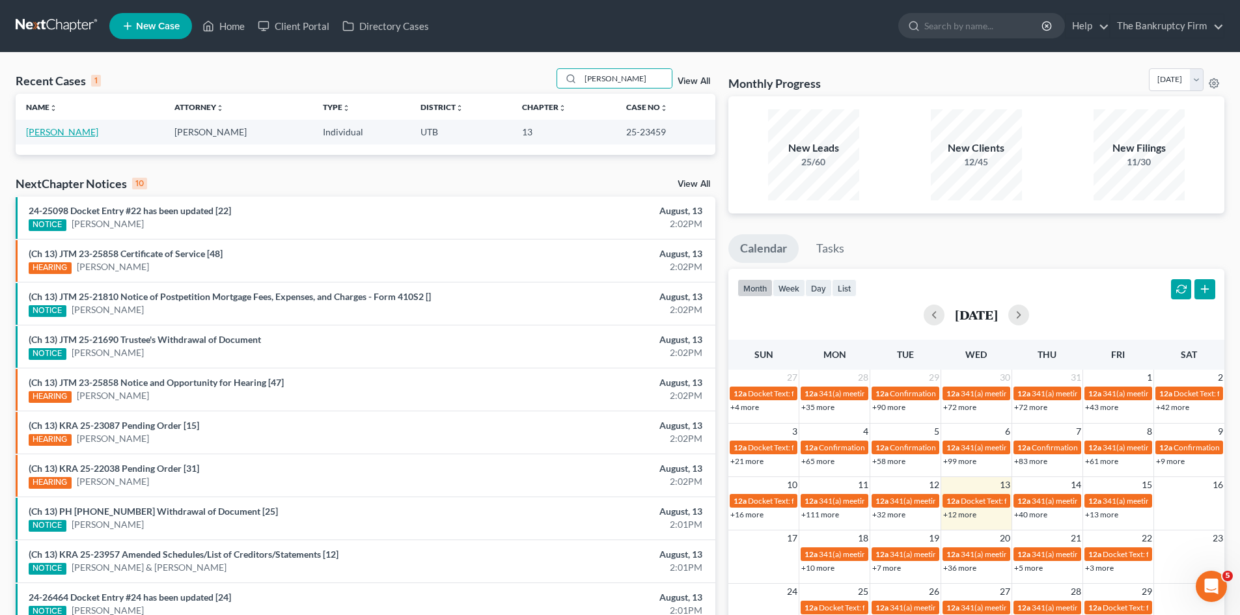
click at [46, 135] on link "[PERSON_NAME]" at bounding box center [62, 131] width 72 height 11
select select "3"
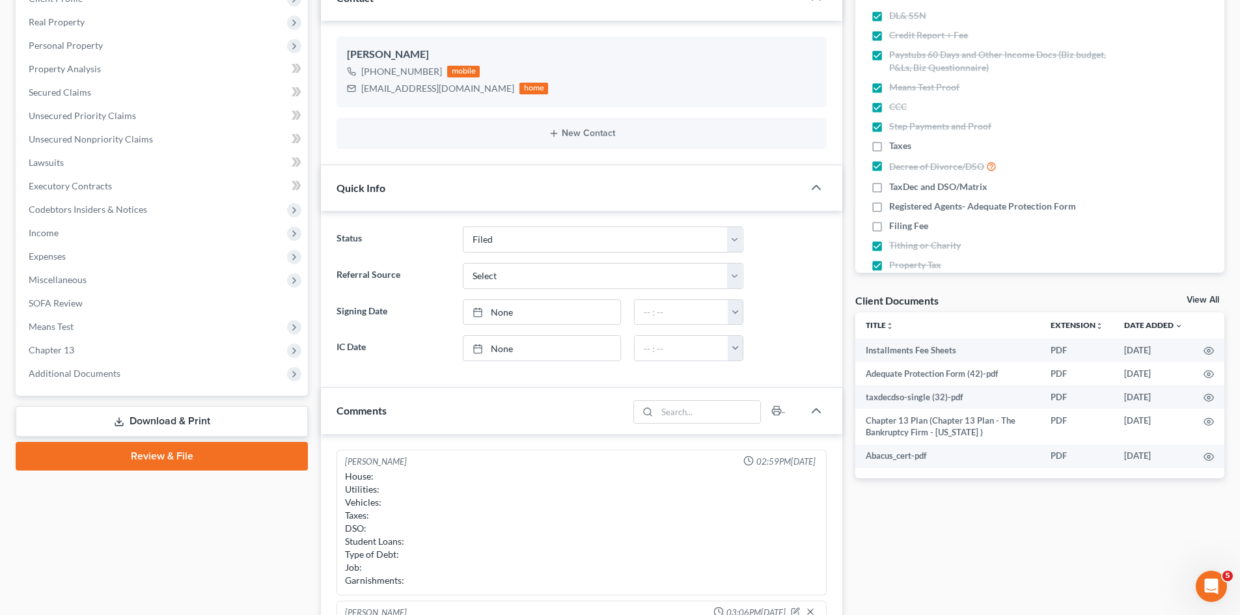
scroll to position [104, 0]
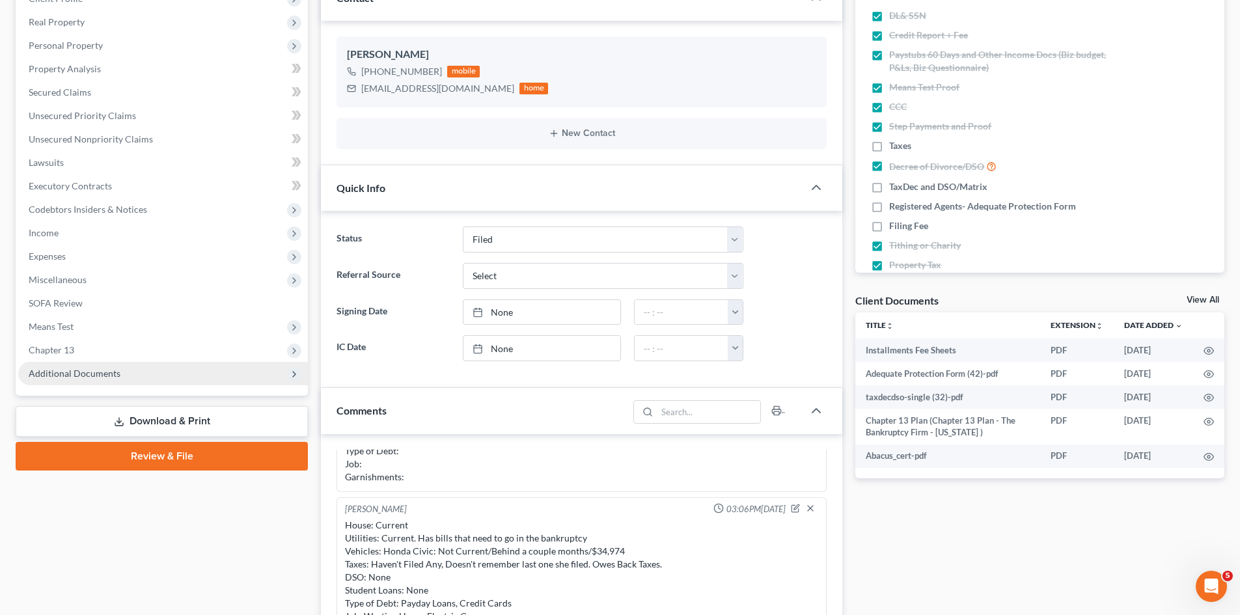
click at [78, 370] on span "Additional Documents" at bounding box center [75, 373] width 92 height 11
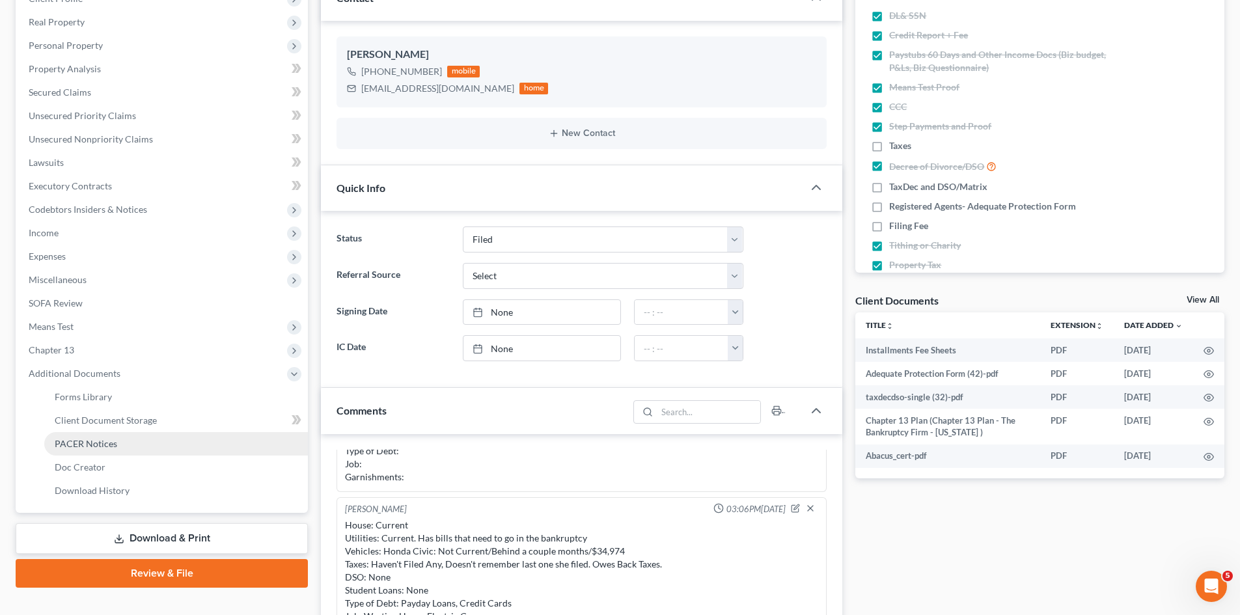
click at [76, 442] on span "PACER Notices" at bounding box center [86, 443] width 62 height 11
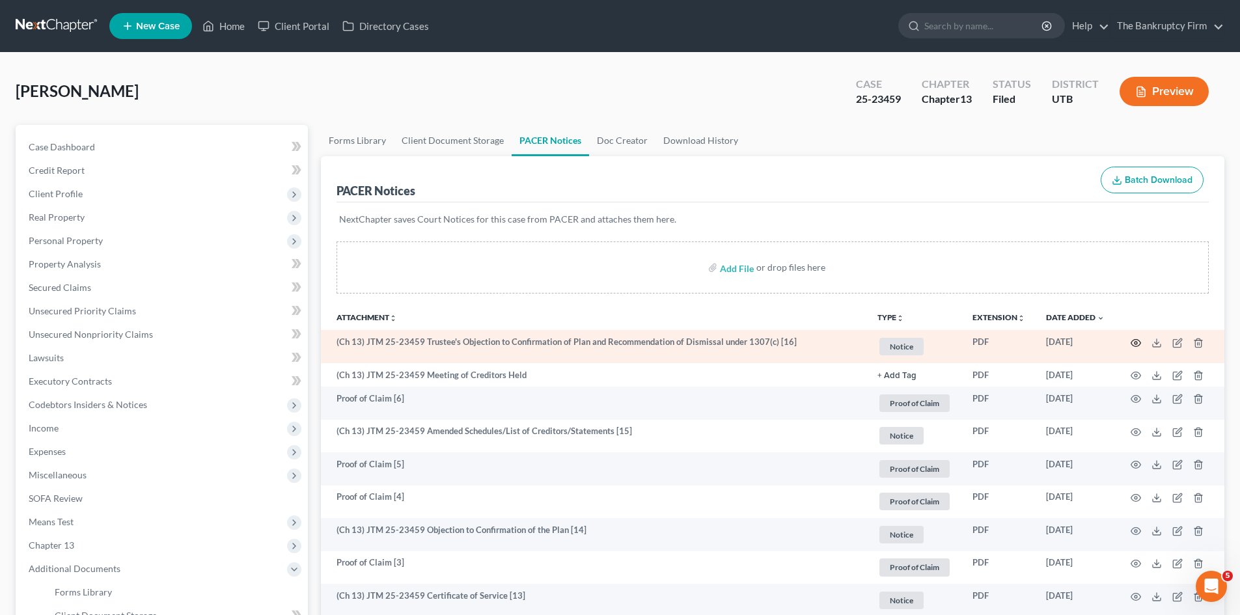
click at [1135, 344] on circle "button" at bounding box center [1136, 343] width 3 height 3
click at [1137, 342] on circle "button" at bounding box center [1136, 343] width 3 height 3
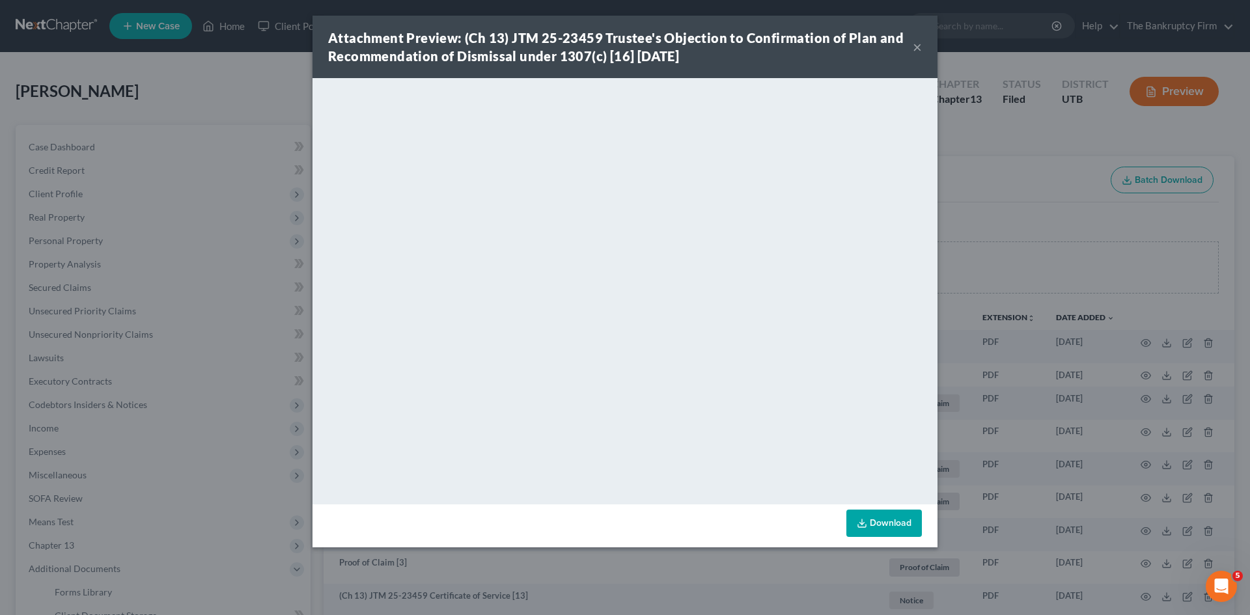
click at [915, 49] on button "×" at bounding box center [917, 47] width 9 height 16
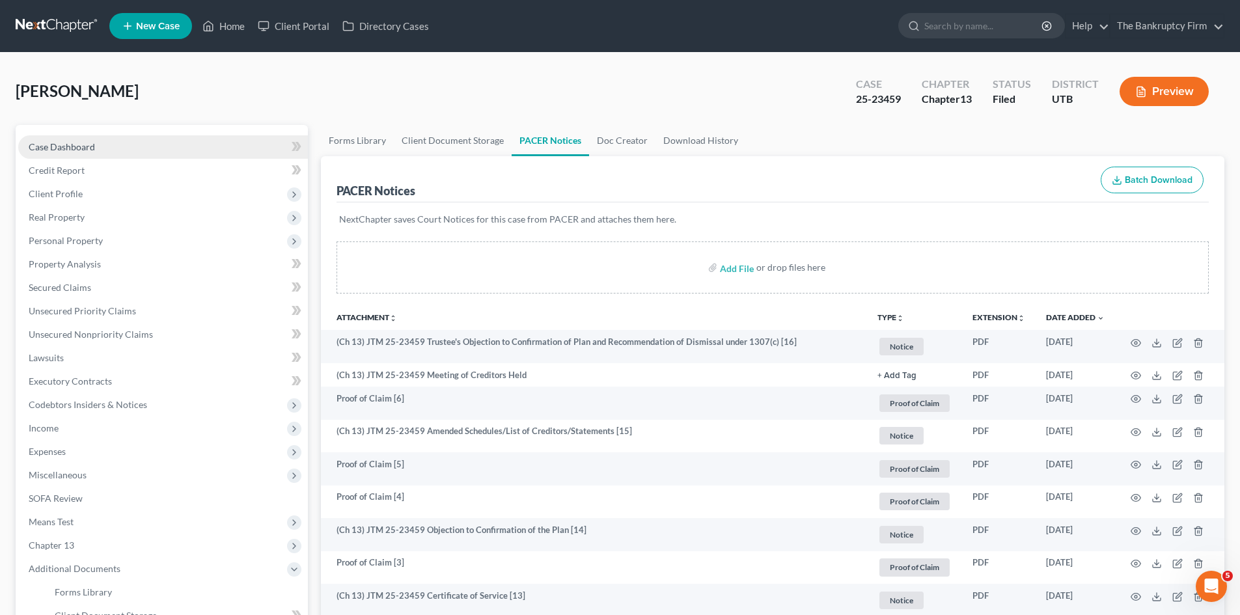
click at [66, 149] on span "Case Dashboard" at bounding box center [62, 146] width 66 height 11
click at [98, 142] on link "Case Dashboard" at bounding box center [163, 146] width 290 height 23
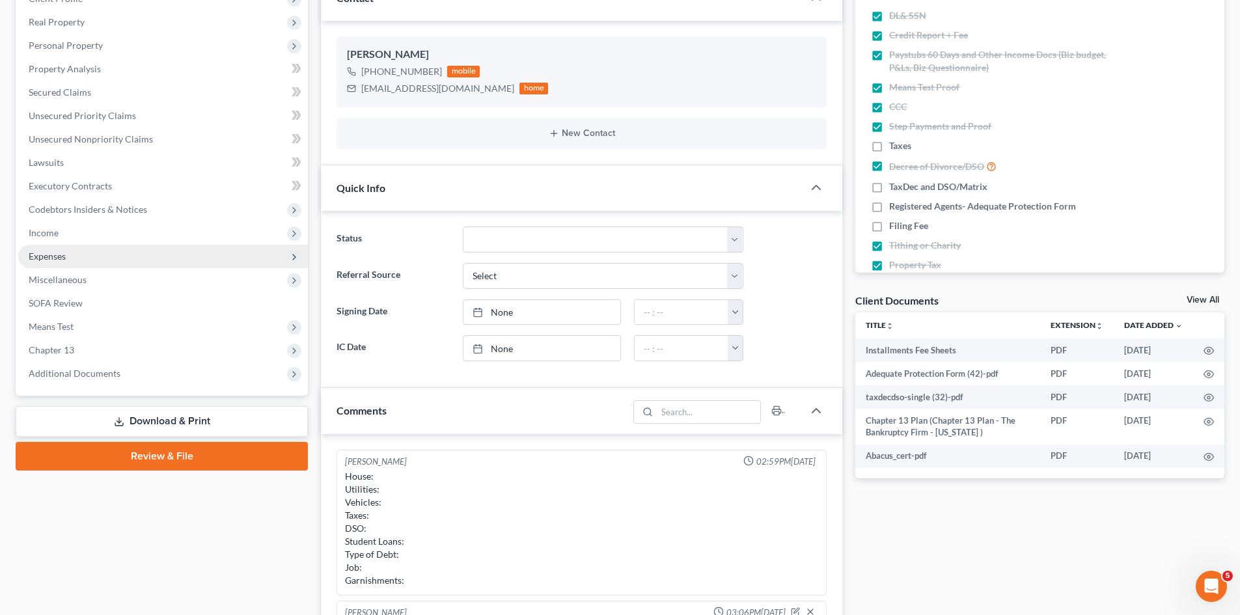
scroll to position [65, 0]
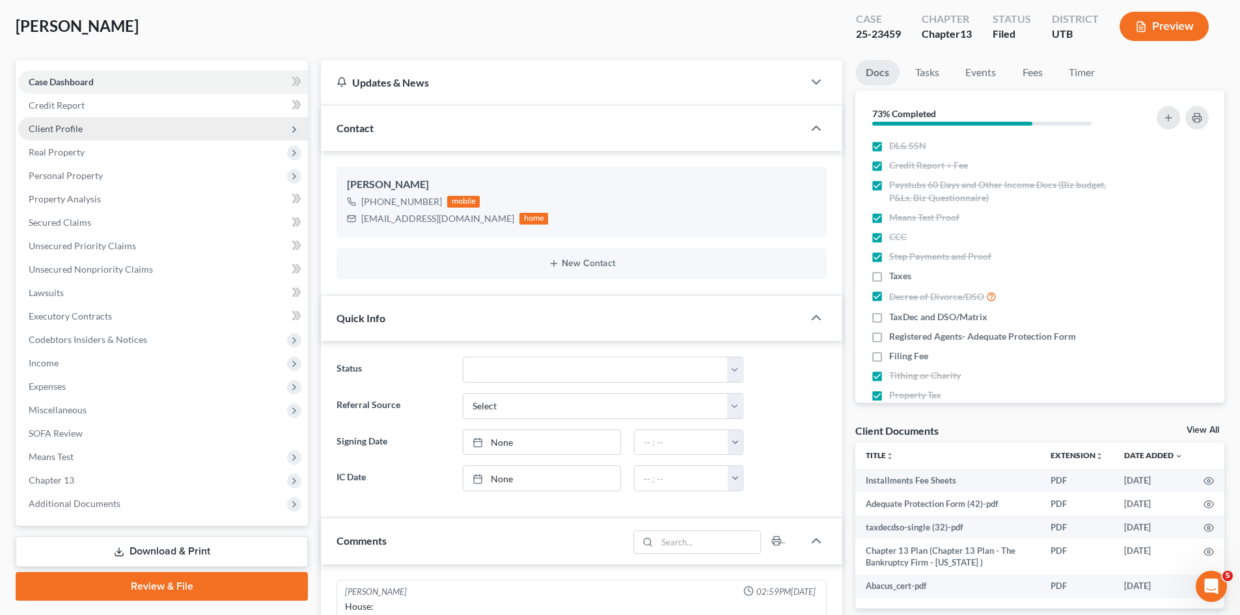
click at [57, 126] on span "Client Profile" at bounding box center [56, 128] width 54 height 11
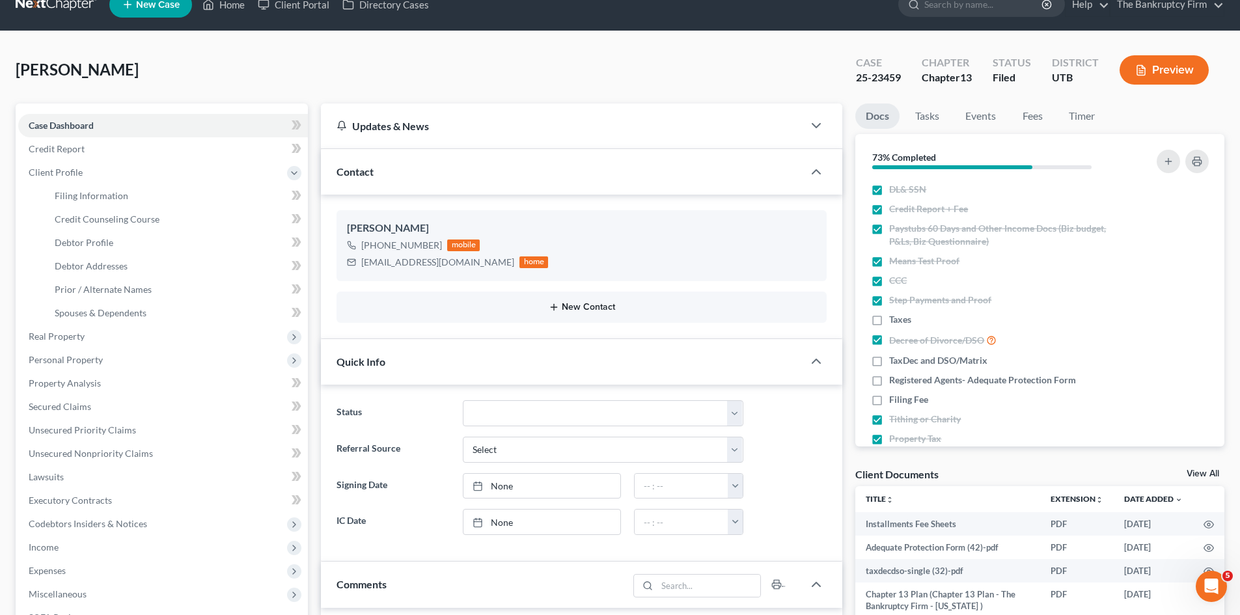
scroll to position [0, 0]
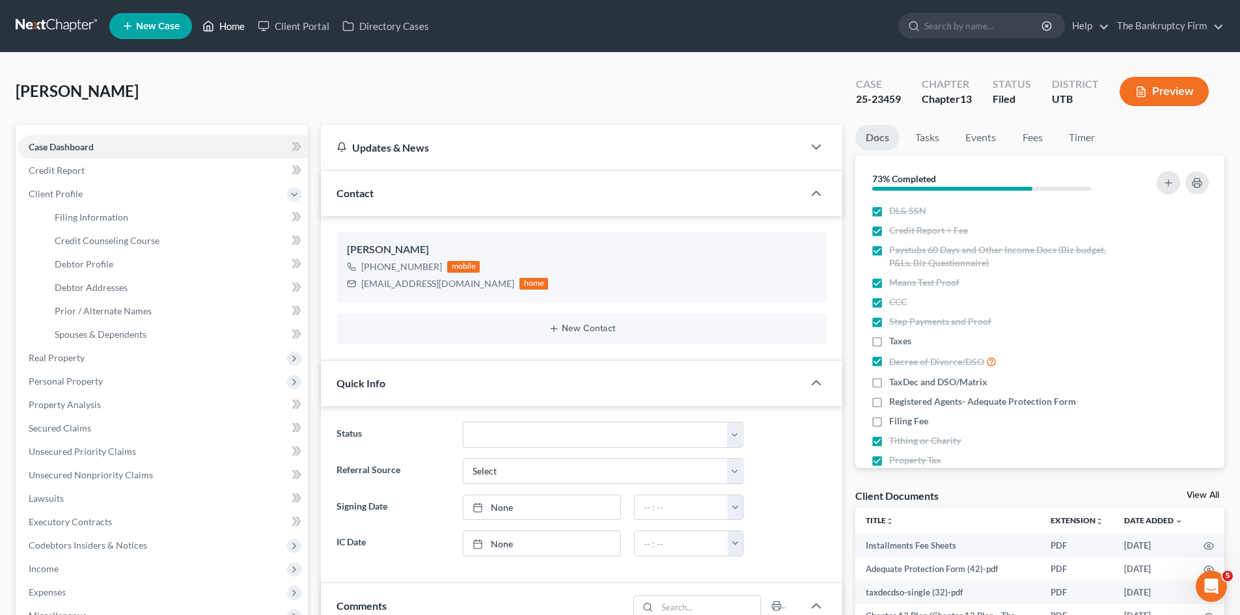
click at [230, 26] on link "Home" at bounding box center [223, 25] width 55 height 23
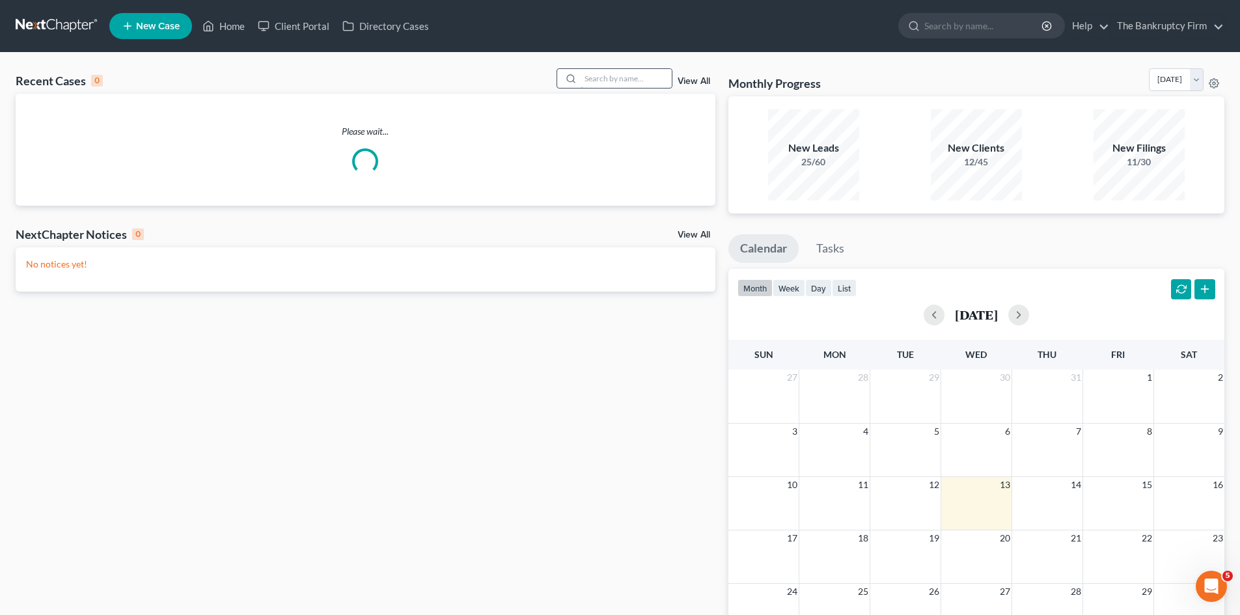
click at [598, 77] on input "search" at bounding box center [626, 78] width 91 height 19
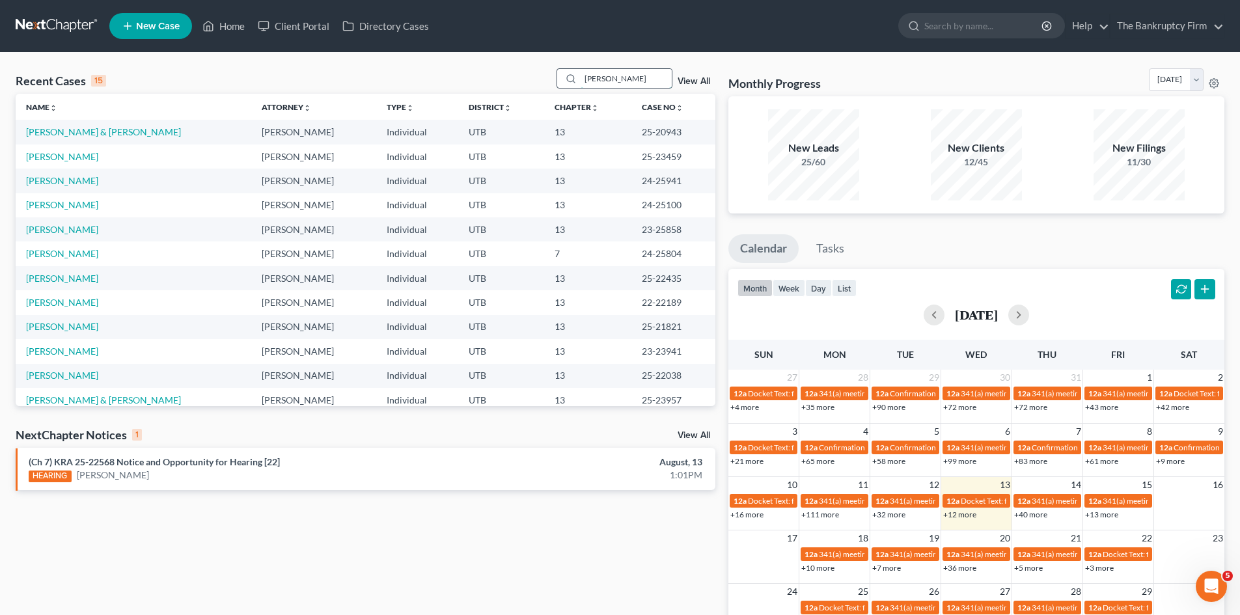
type input "[PERSON_NAME]"
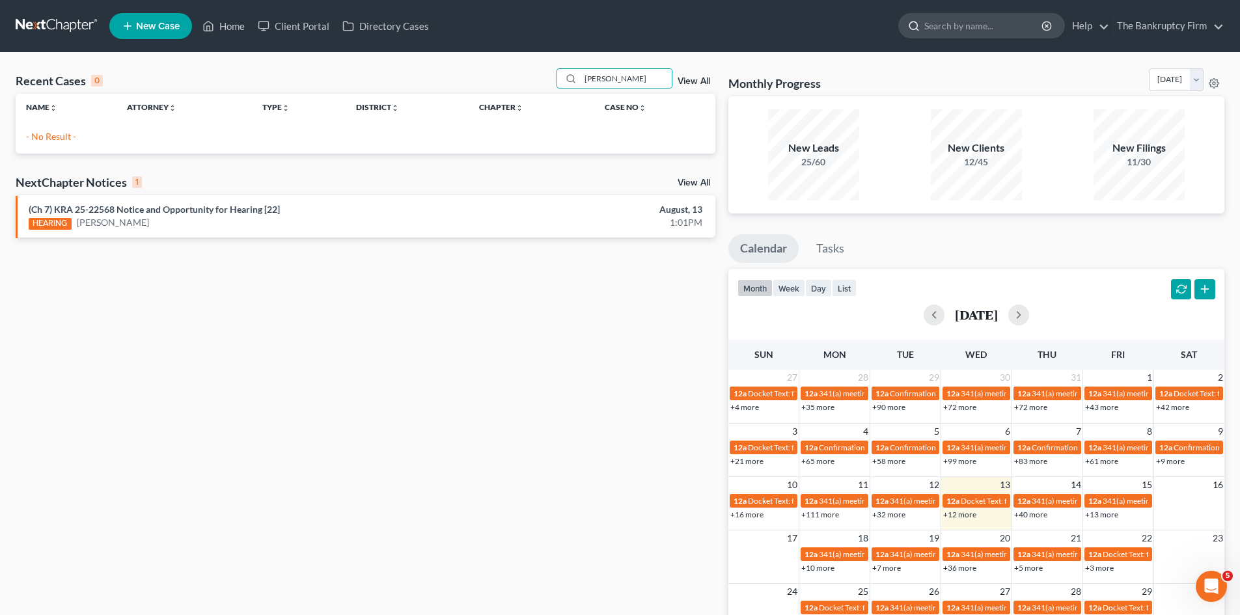
click at [941, 25] on input "search" at bounding box center [983, 26] width 119 height 24
type input "[PERSON_NAME]"
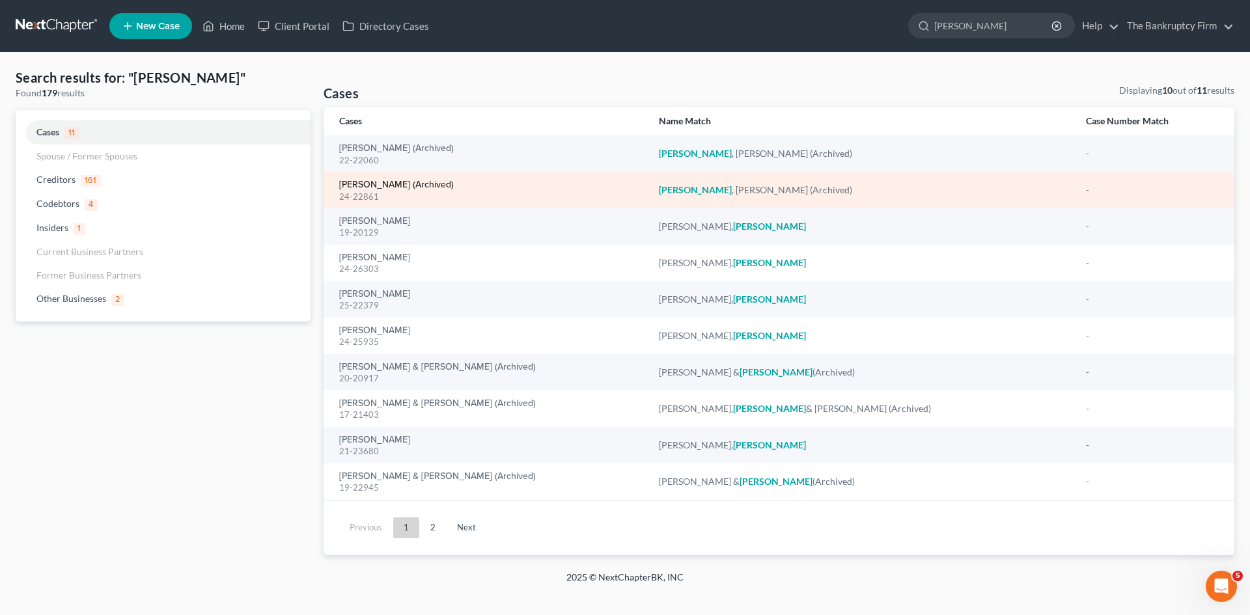
click at [353, 186] on link "[PERSON_NAME] (Archived)" at bounding box center [396, 184] width 115 height 9
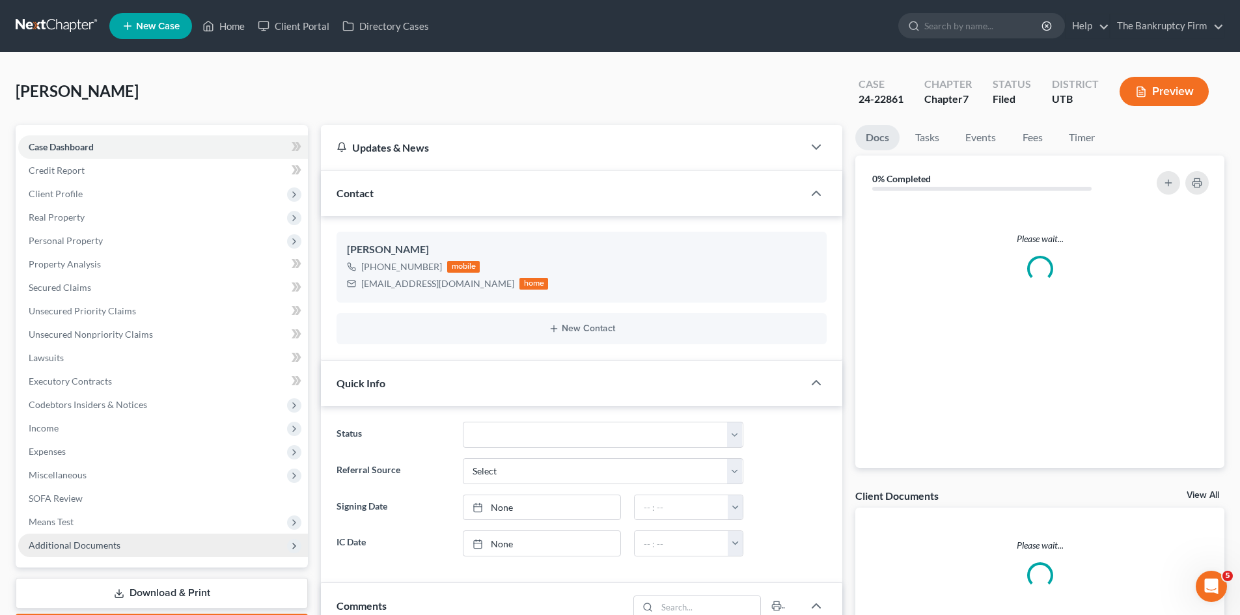
click at [57, 543] on span "Additional Documents" at bounding box center [75, 545] width 92 height 11
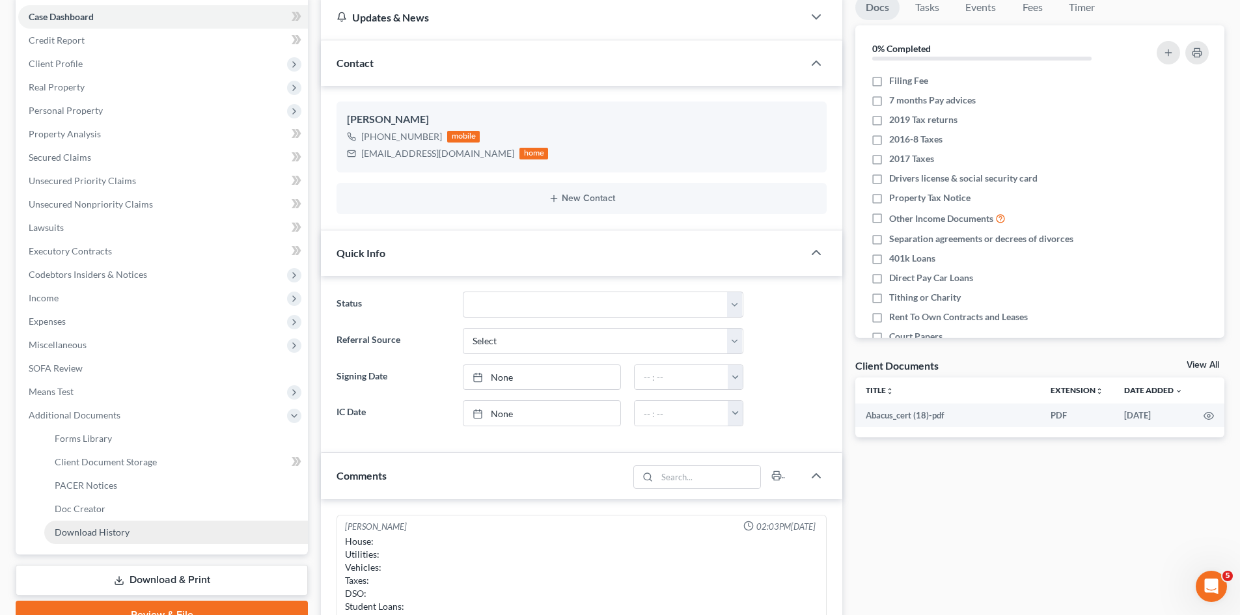
scroll to position [104, 0]
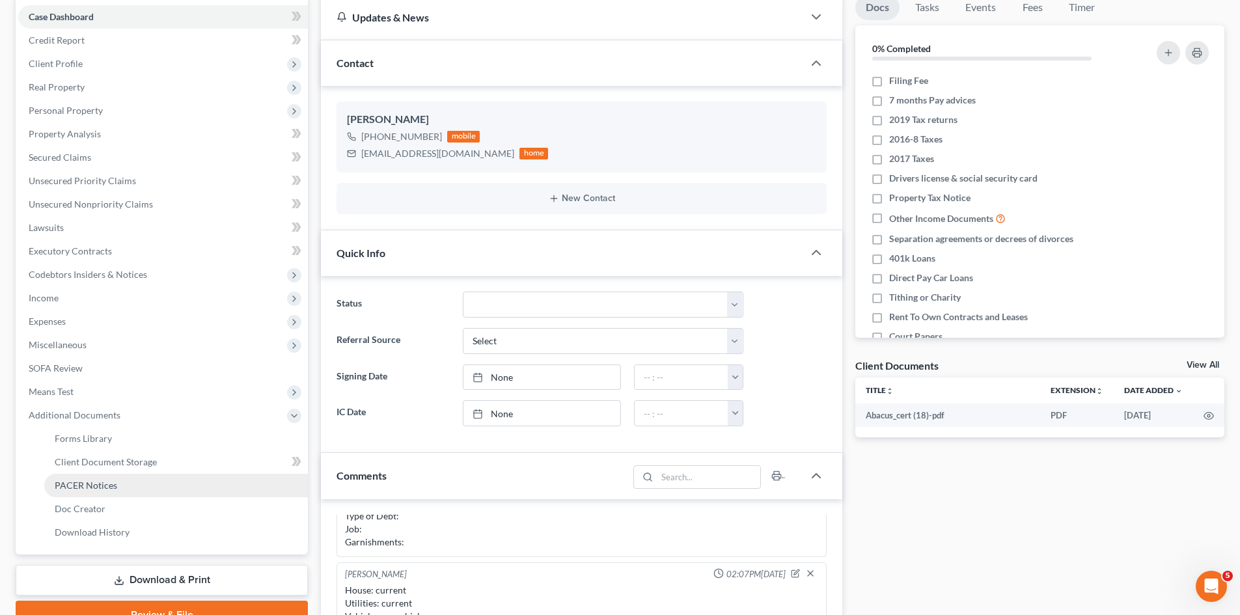
click at [73, 477] on link "PACER Notices" at bounding box center [176, 485] width 264 height 23
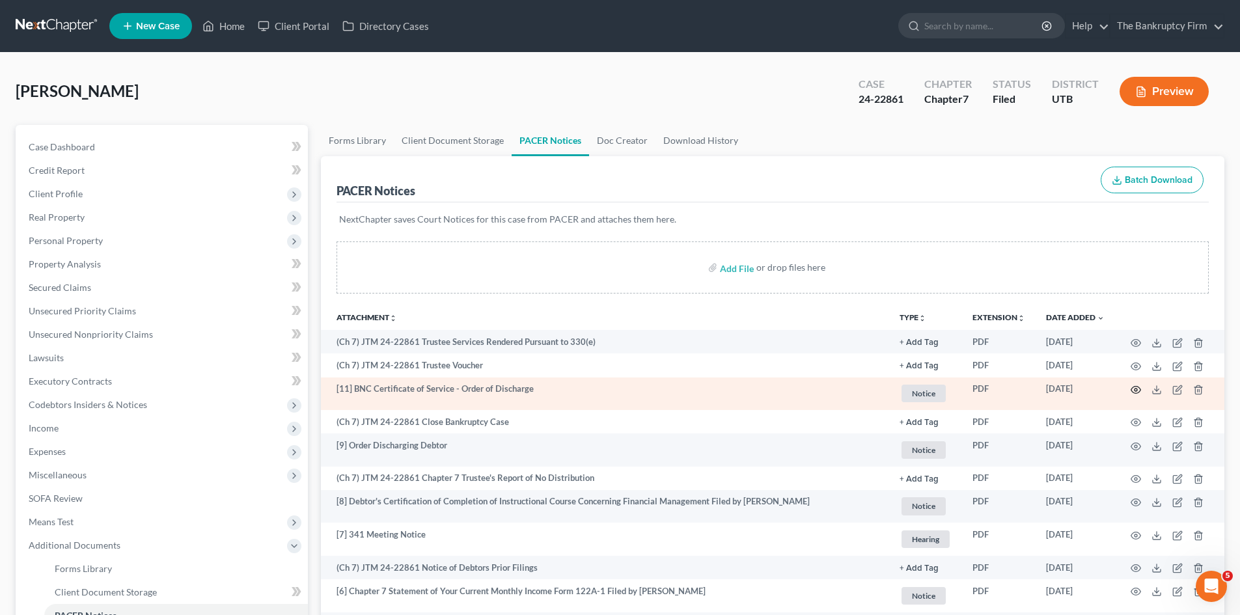
click at [1138, 391] on icon "button" at bounding box center [1136, 390] width 10 height 10
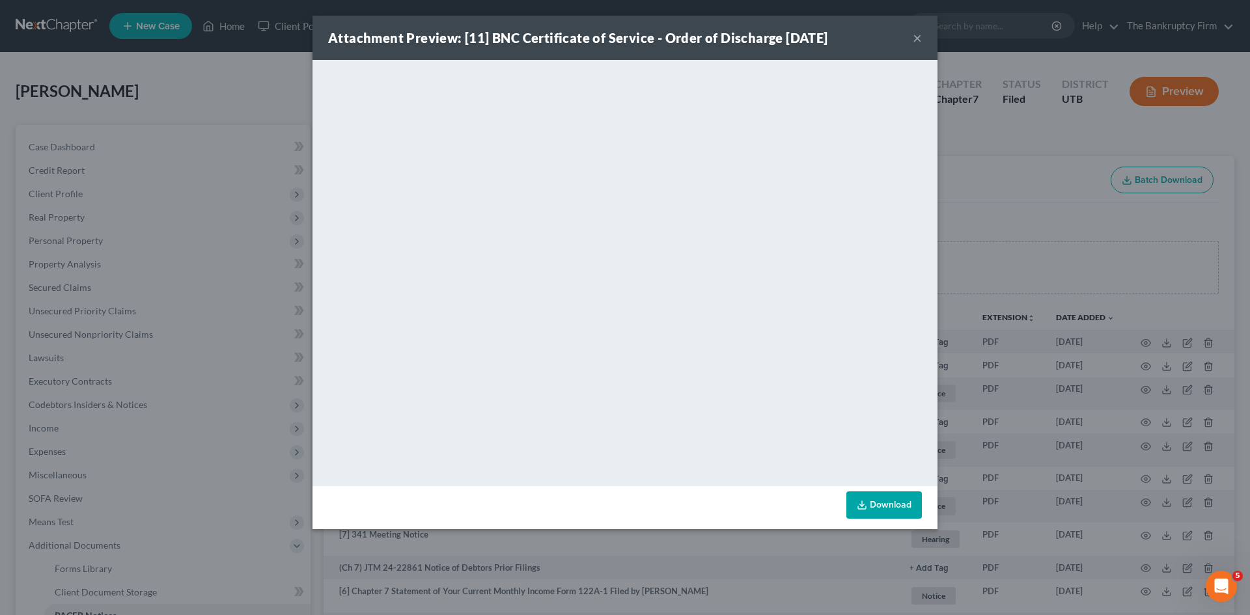
click at [917, 36] on button "×" at bounding box center [917, 38] width 9 height 16
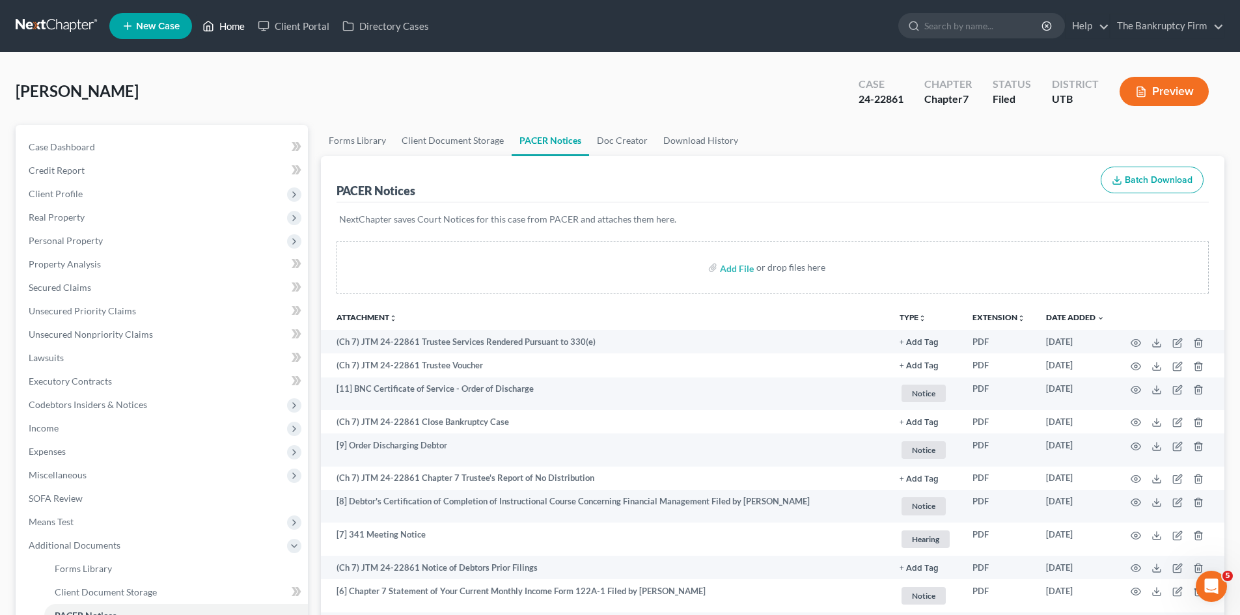
click at [232, 25] on link "Home" at bounding box center [223, 25] width 55 height 23
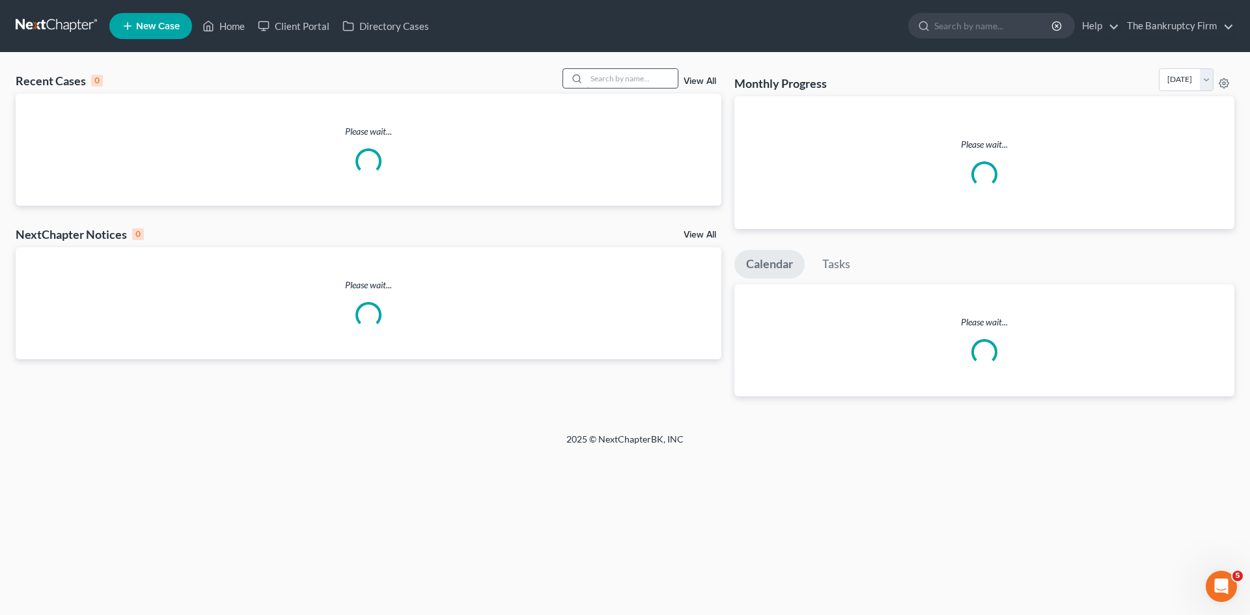
click at [616, 76] on input "search" at bounding box center [632, 78] width 91 height 19
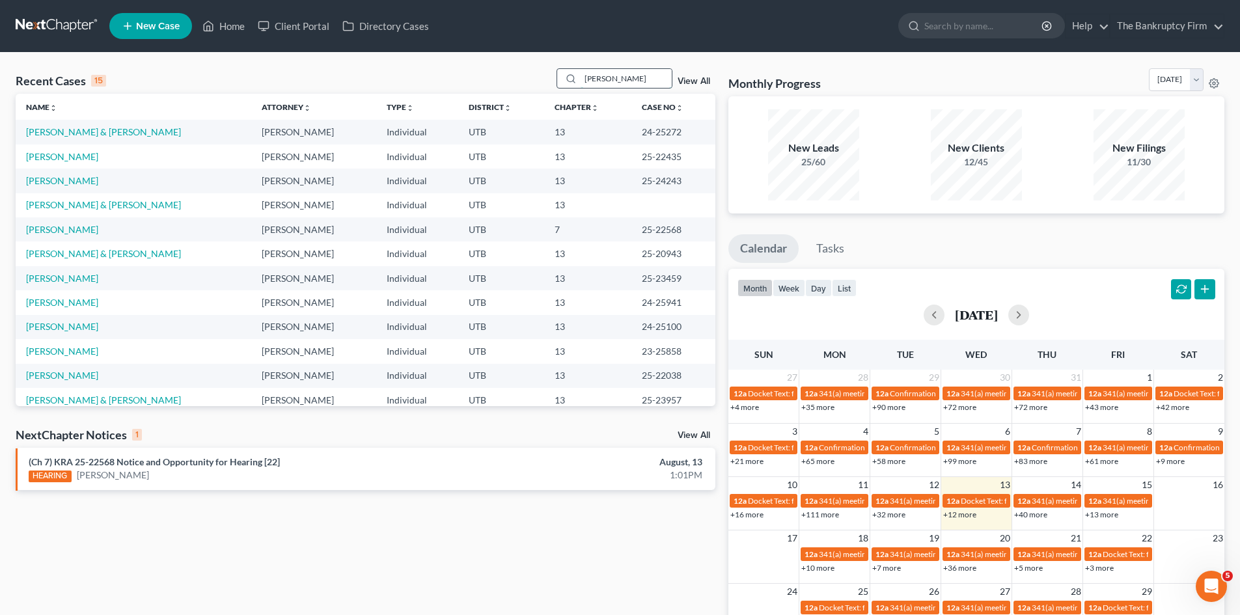
type input "[PERSON_NAME]"
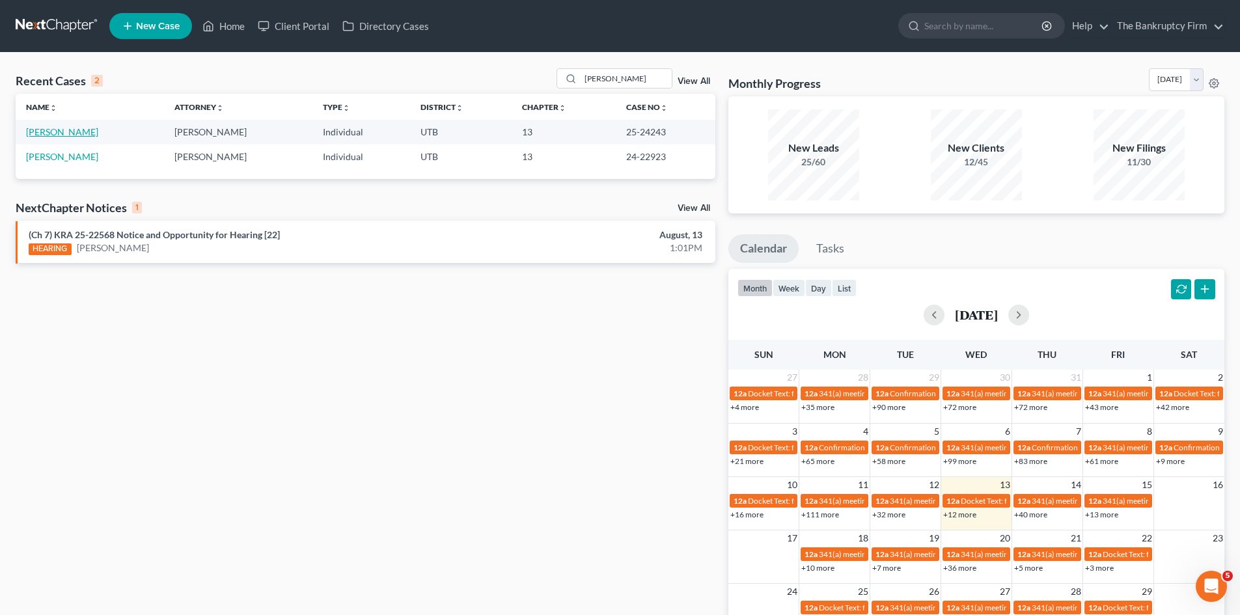
click at [40, 130] on link "[PERSON_NAME]" at bounding box center [62, 131] width 72 height 11
select select "3"
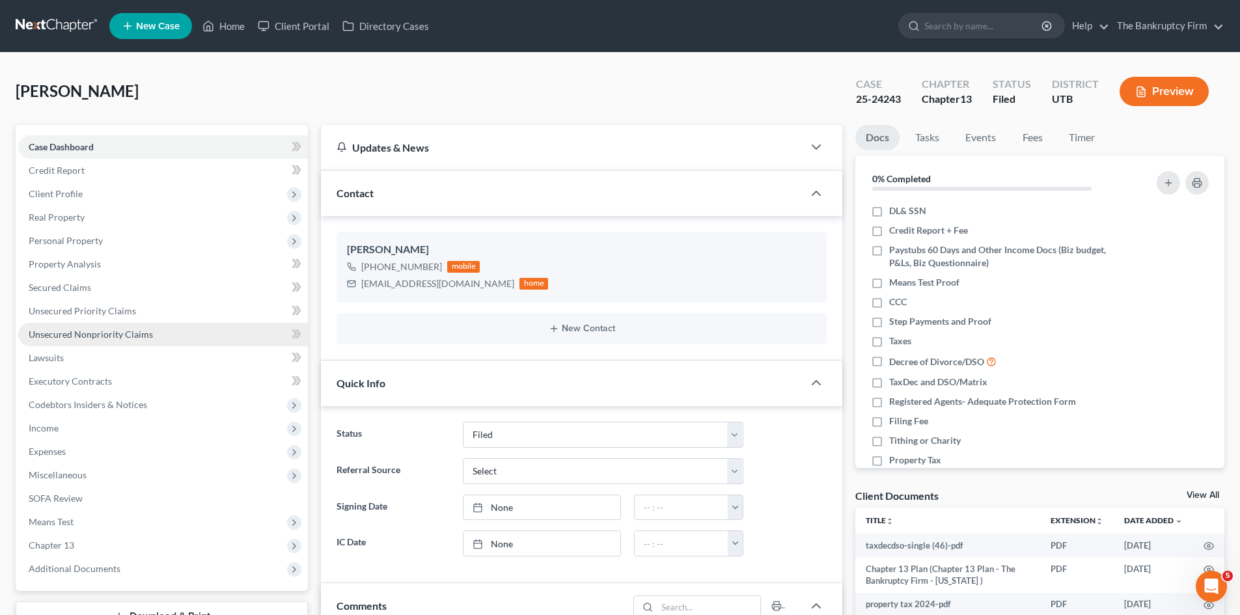
click at [96, 329] on span "Unsecured Nonpriority Claims" at bounding box center [91, 334] width 124 height 11
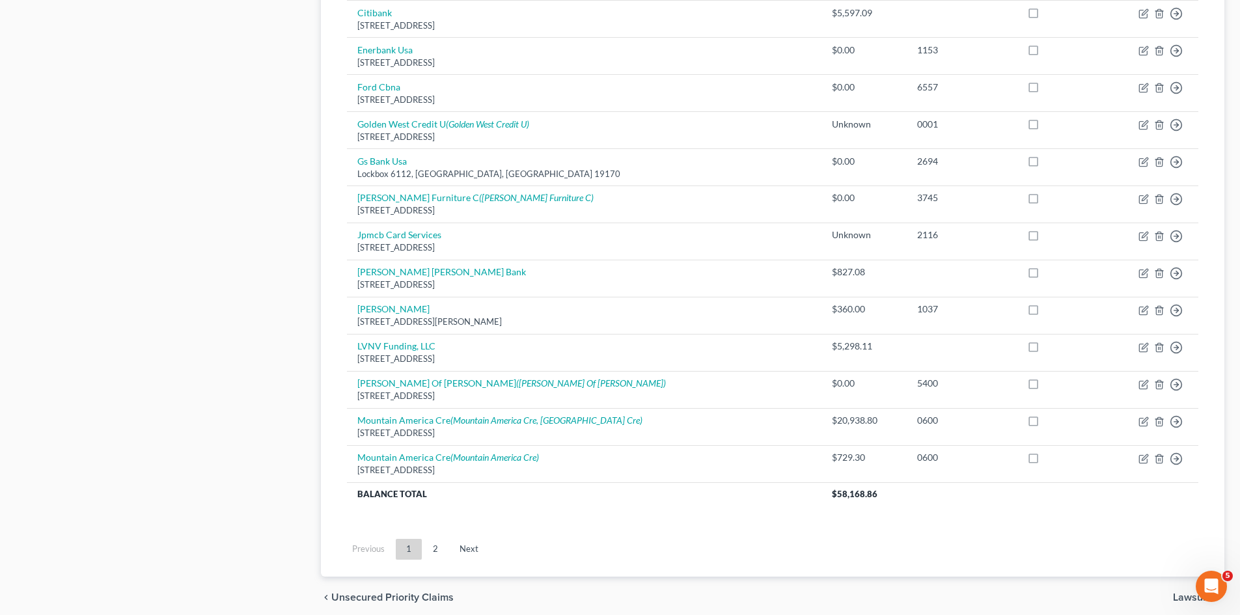
scroll to position [892, 0]
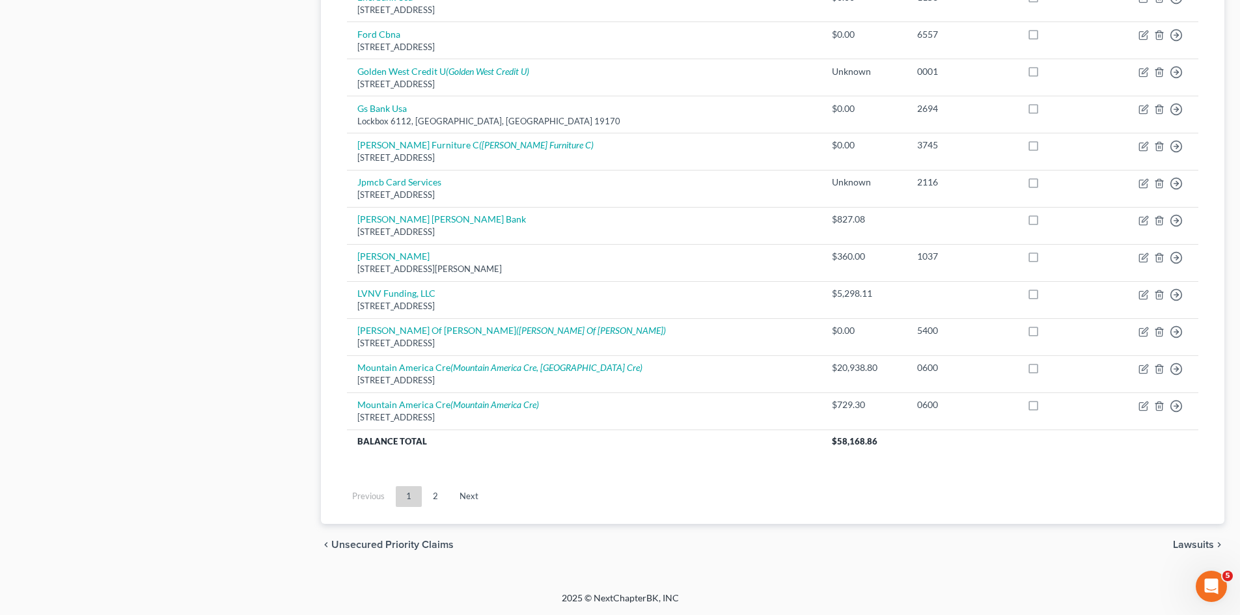
click at [437, 500] on link "2" at bounding box center [436, 496] width 26 height 21
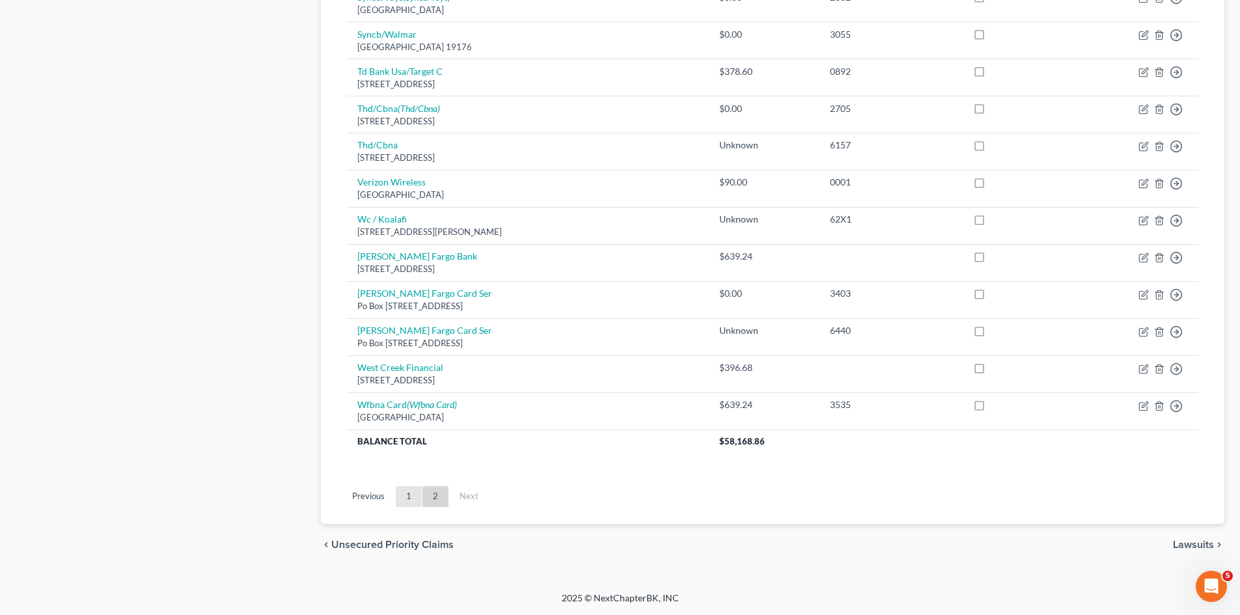
click at [409, 503] on link "1" at bounding box center [409, 496] width 26 height 21
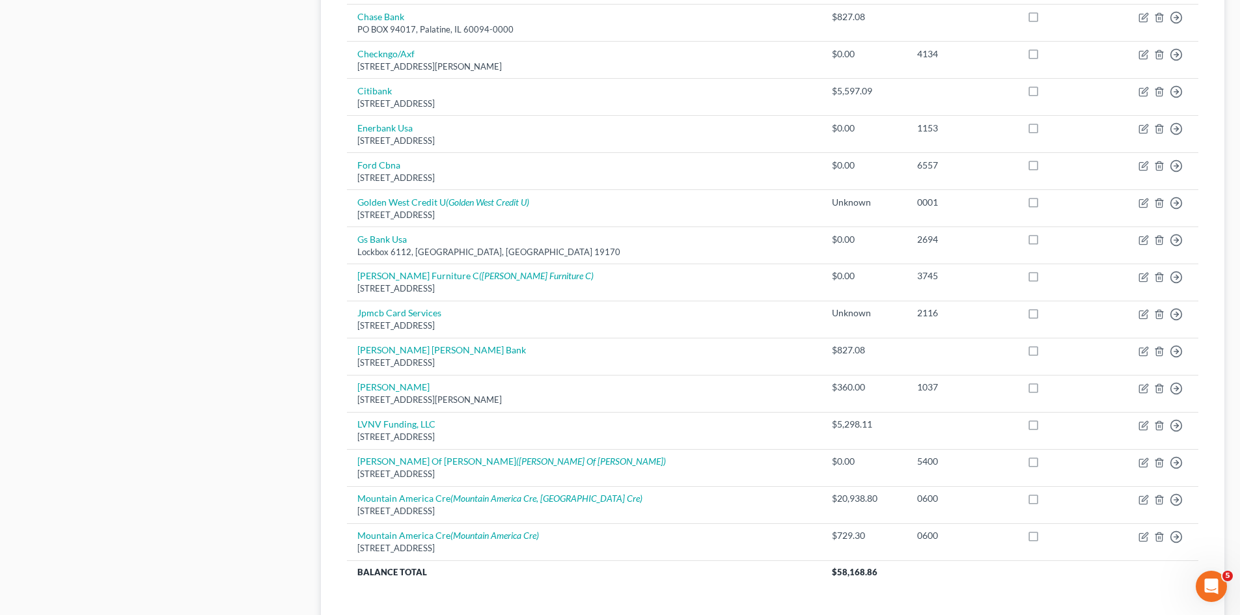
scroll to position [762, 0]
